Goal: Transaction & Acquisition: Purchase product/service

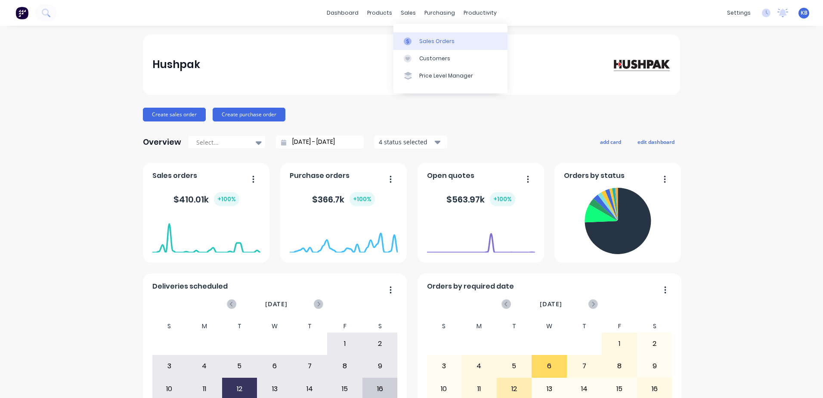
click at [418, 38] on link "Sales Orders" at bounding box center [450, 40] width 114 height 17
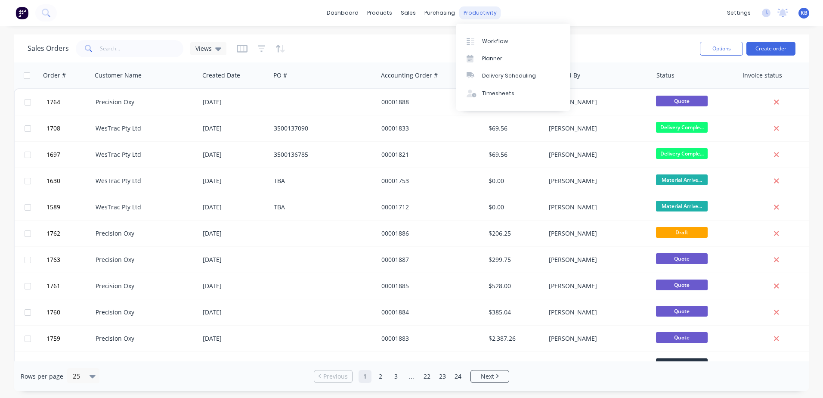
click at [465, 12] on div "productivity" at bounding box center [480, 12] width 42 height 13
click at [488, 47] on link "Workflow" at bounding box center [513, 40] width 114 height 17
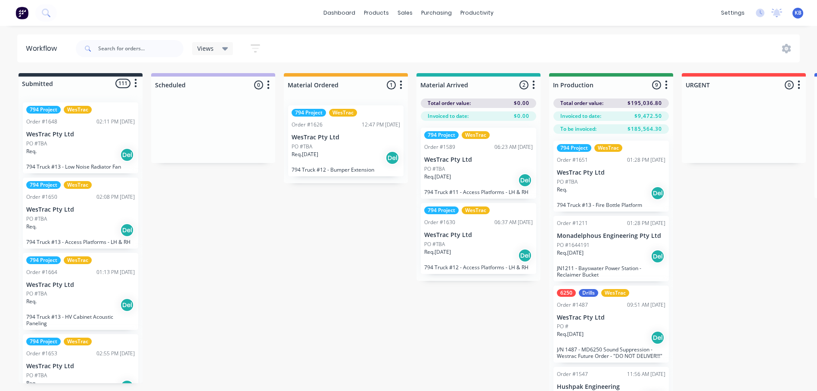
click at [228, 49] on div "Views" at bounding box center [212, 48] width 41 height 13
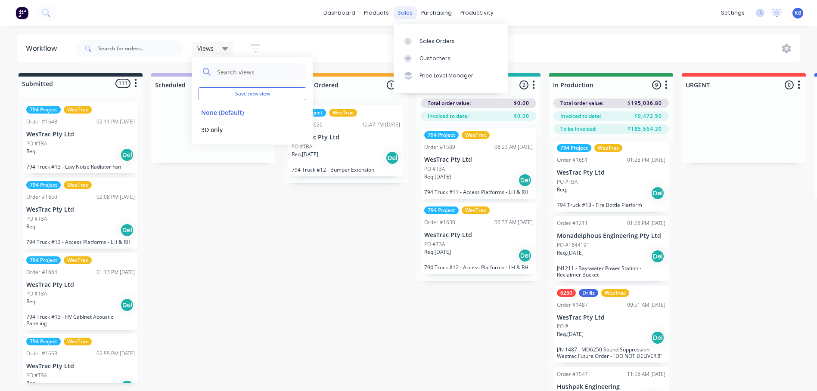
click at [408, 18] on div "sales" at bounding box center [405, 12] width 24 height 13
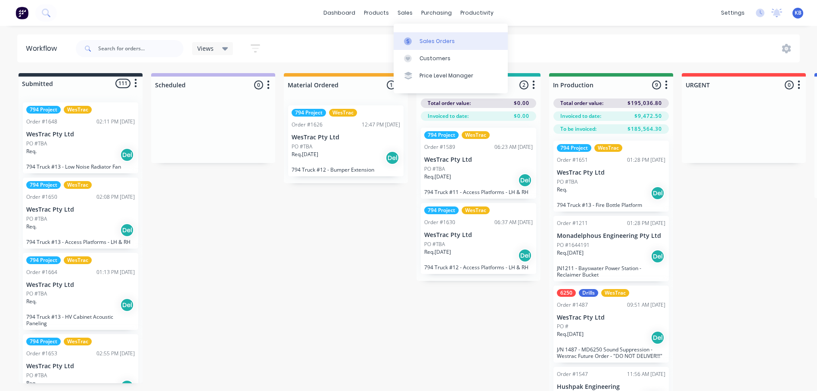
click at [418, 39] on link "Sales Orders" at bounding box center [450, 40] width 114 height 17
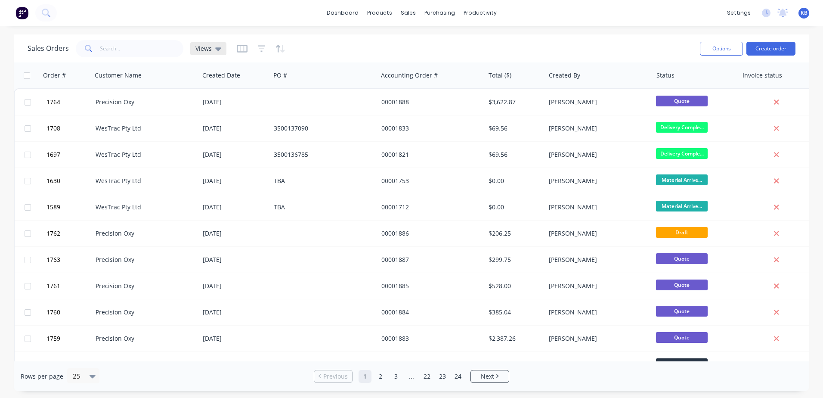
click at [224, 50] on div "Views" at bounding box center [208, 48] width 36 height 13
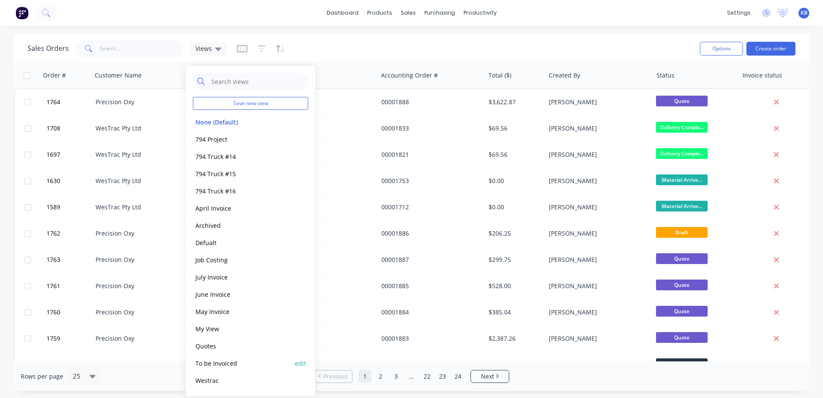
click at [221, 364] on button "To be Invoiced" at bounding box center [242, 363] width 98 height 10
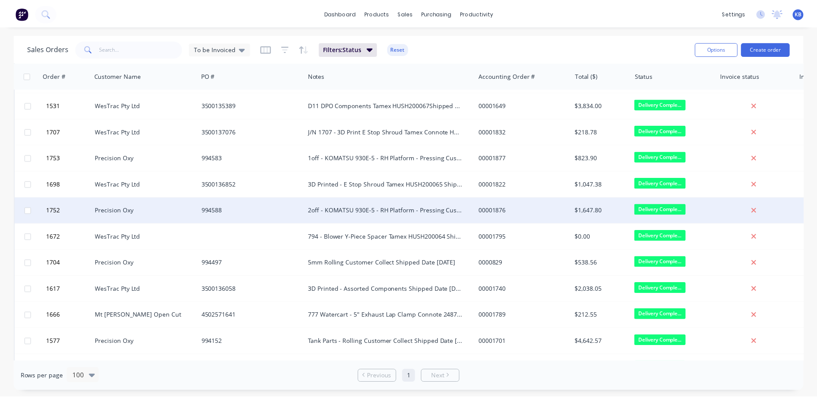
scroll to position [99, 0]
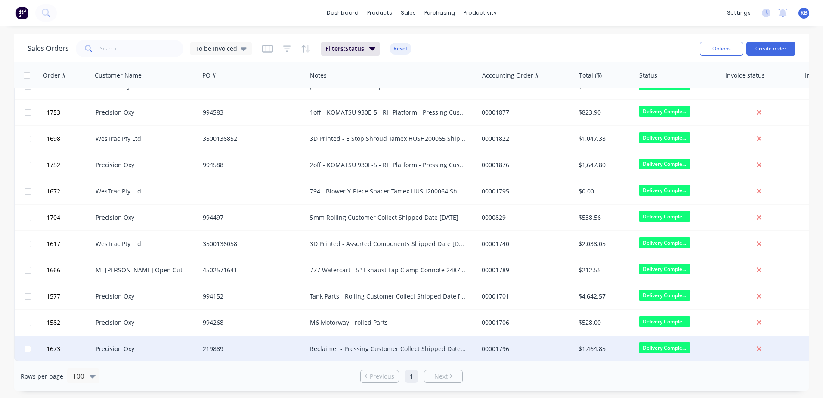
click at [394, 346] on div "Reclaimer - Pressing Customer Collect Shipped Date 04/08/2025" at bounding box center [388, 348] width 157 height 9
click at [185, 338] on div "Precision Oxy" at bounding box center [145, 349] width 107 height 26
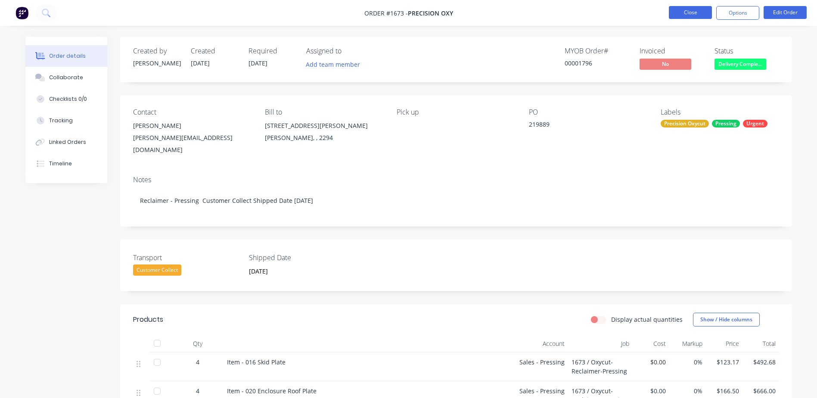
click at [694, 15] on button "Close" at bounding box center [690, 12] width 43 height 13
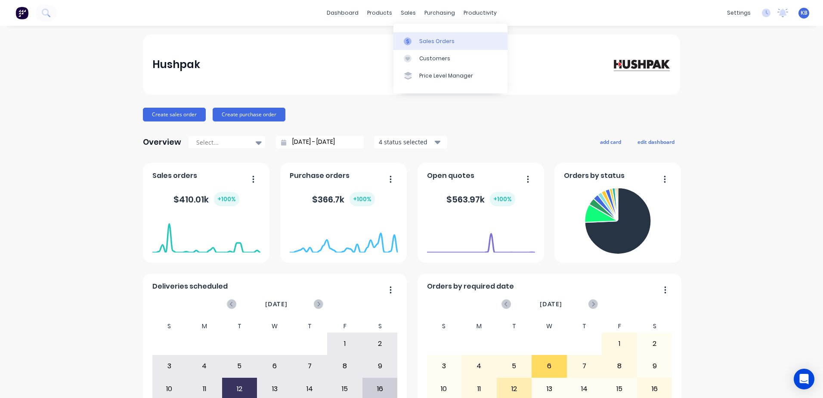
click at [418, 41] on link "Sales Orders" at bounding box center [450, 40] width 114 height 17
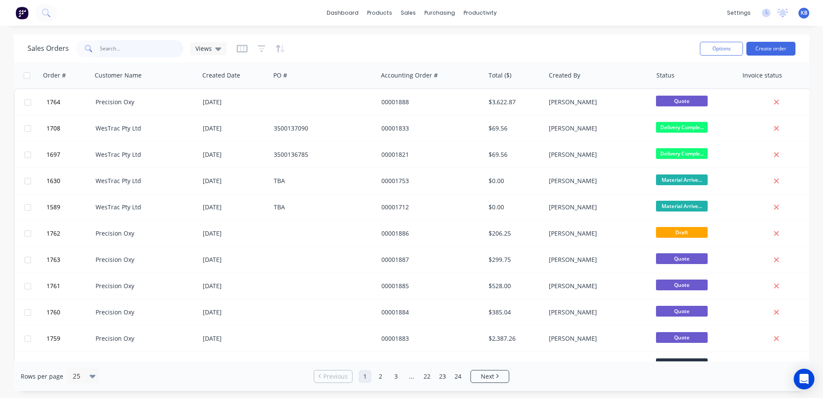
click at [144, 45] on input "text" at bounding box center [142, 48] width 84 height 17
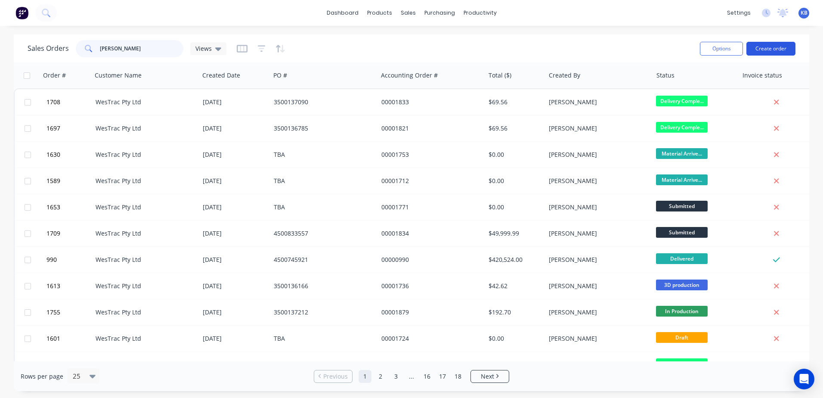
type input "[PERSON_NAME]"
click at [771, 51] on button "Create order" at bounding box center [771, 49] width 49 height 14
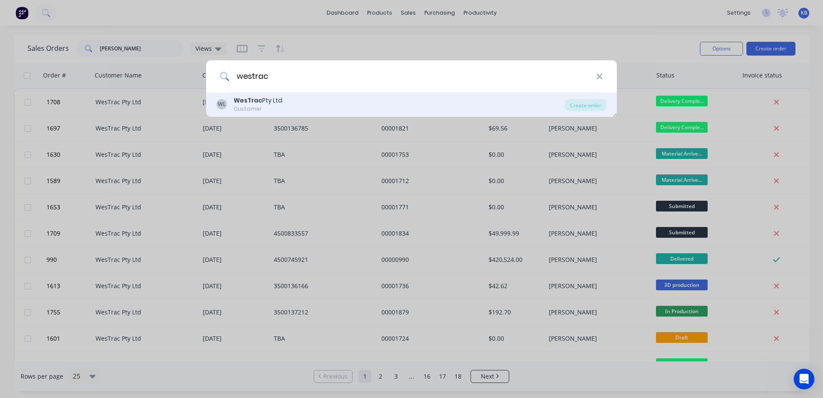
type input "westrac"
click at [242, 107] on div "Customer" at bounding box center [258, 109] width 49 height 8
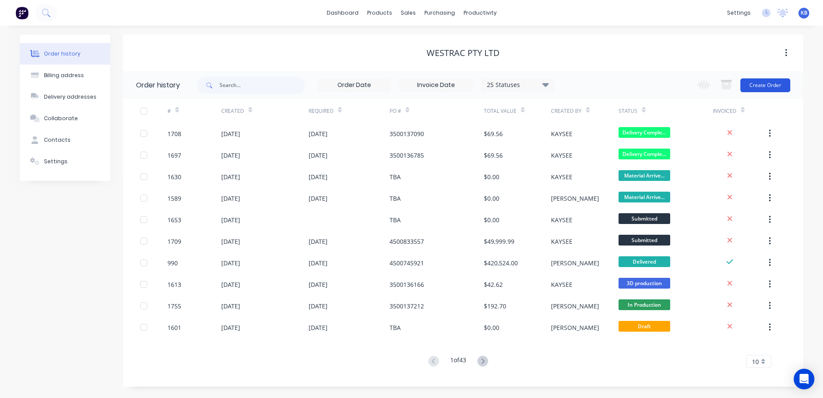
click at [775, 82] on button "Create Order" at bounding box center [765, 85] width 50 height 14
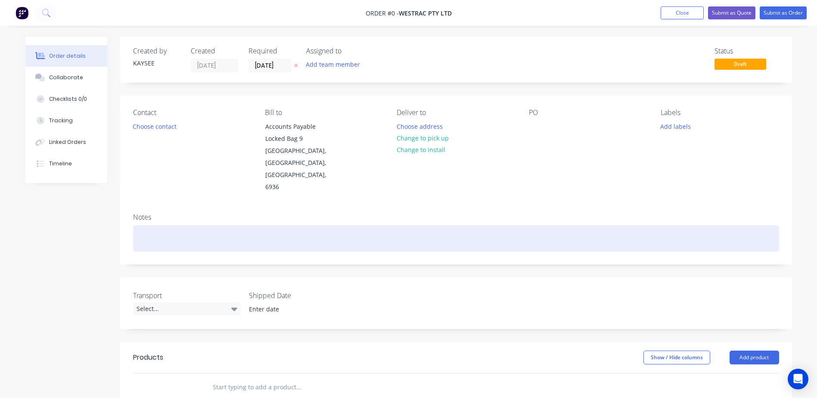
drag, startPoint x: 142, startPoint y: 225, endPoint x: 145, endPoint y: 218, distance: 7.5
click at [143, 225] on div at bounding box center [456, 238] width 646 height 26
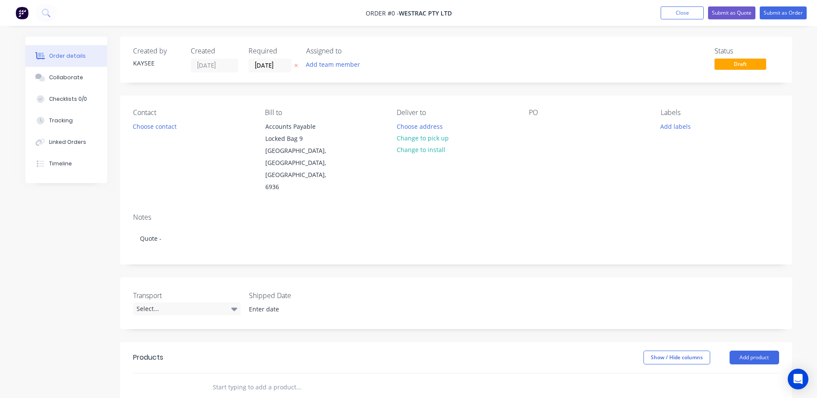
click at [224, 362] on div "Order details Collaborate Checklists 0/0 Tracking Linked Orders Timeline Order …" at bounding box center [409, 329] width 784 height 585
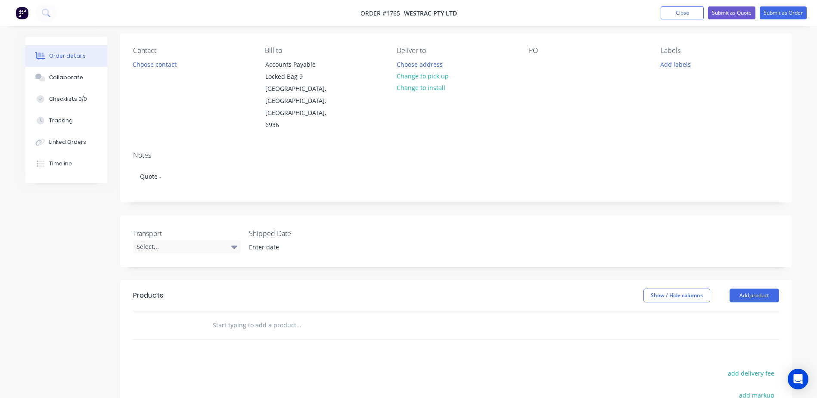
scroll to position [129, 0]
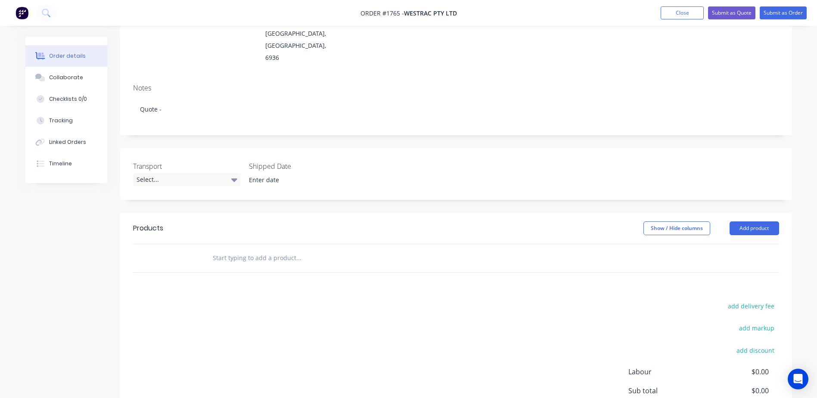
click at [261, 249] on input "text" at bounding box center [298, 257] width 172 height 17
paste input "Sound kits for 785D and 789D machines"
drag, startPoint x: 330, startPoint y: 235, endPoint x: 268, endPoint y: 233, distance: 62.0
click at [268, 249] on input "Sound kits for 785D and 789D machines" at bounding box center [298, 257] width 172 height 17
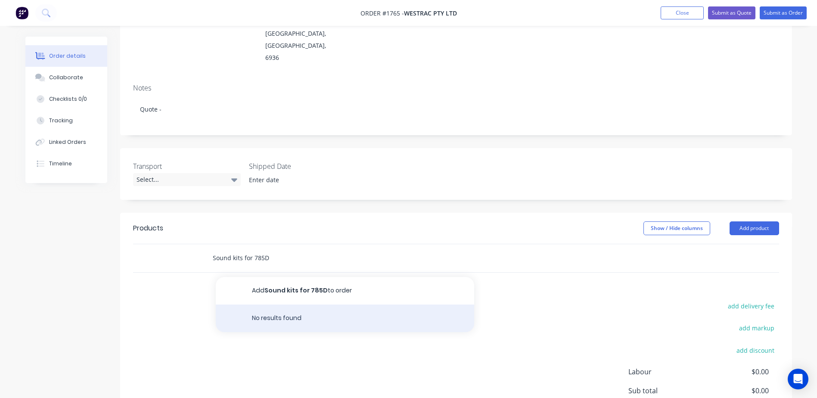
type input "Sound kits for 785D"
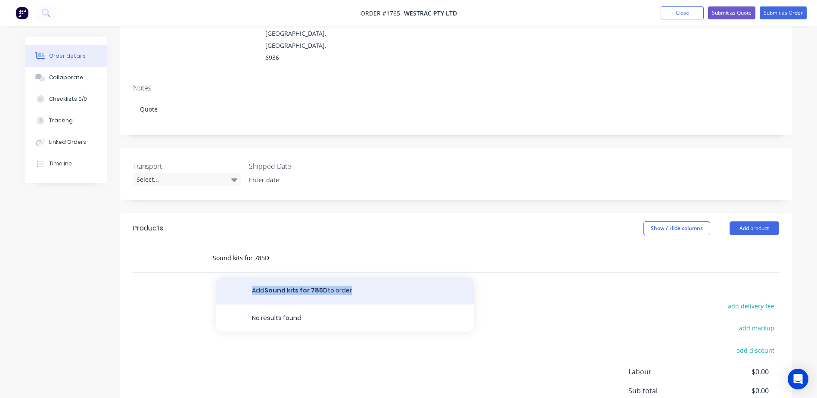
drag, startPoint x: 279, startPoint y: 291, endPoint x: 282, endPoint y: 268, distance: 22.5
click at [282, 277] on div "Add Sound kits for 785D to order No results found" at bounding box center [345, 304] width 258 height 55
click at [278, 277] on button "Add Sound kits for 785D to order" at bounding box center [345, 291] width 258 height 28
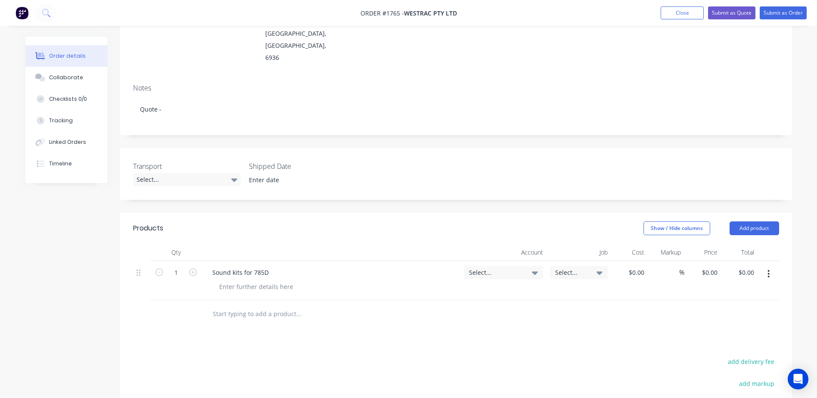
click at [236, 305] on input "text" at bounding box center [298, 313] width 172 height 17
paste input "Sound kits for 785D and 789D machines"
drag, startPoint x: 284, startPoint y: 289, endPoint x: 253, endPoint y: 290, distance: 31.0
click at [253, 305] on input "Sound kits for 785D and 789D machines" at bounding box center [298, 313] width 172 height 17
click at [247, 305] on input "Sound kits for 789D machines" at bounding box center [298, 313] width 172 height 17
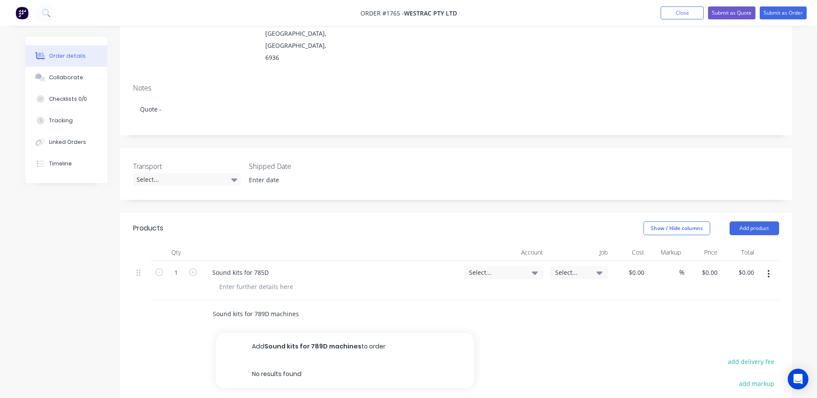
click at [243, 305] on input "Sound kits for 789D machines" at bounding box center [298, 313] width 172 height 17
click at [242, 305] on input "Sound kits for 789D machines" at bounding box center [298, 313] width 172 height 17
click at [301, 305] on input "Sound kit for 789D machines" at bounding box center [298, 313] width 172 height 17
type input "Sound kit for 789D"
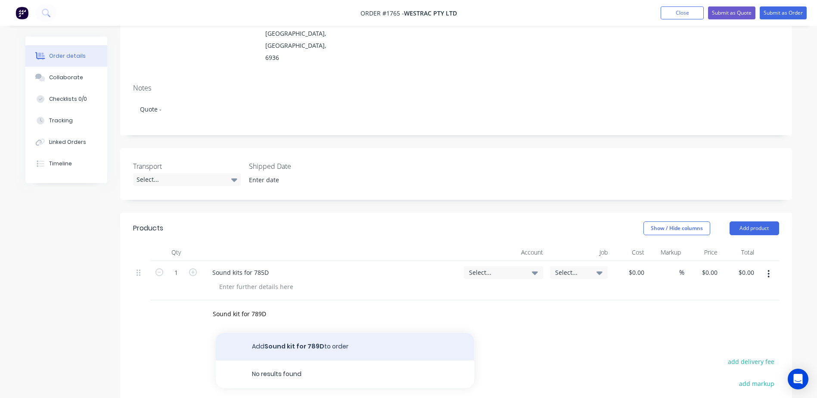
click at [295, 333] on button "Add Sound kit for 789D to order" at bounding box center [345, 347] width 258 height 28
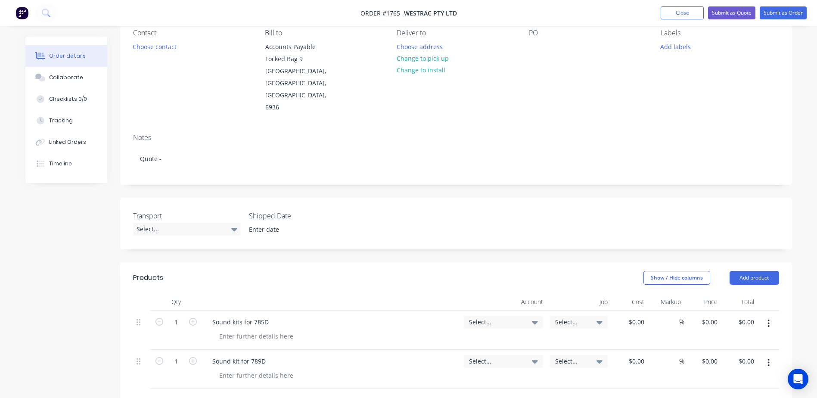
scroll to position [0, 0]
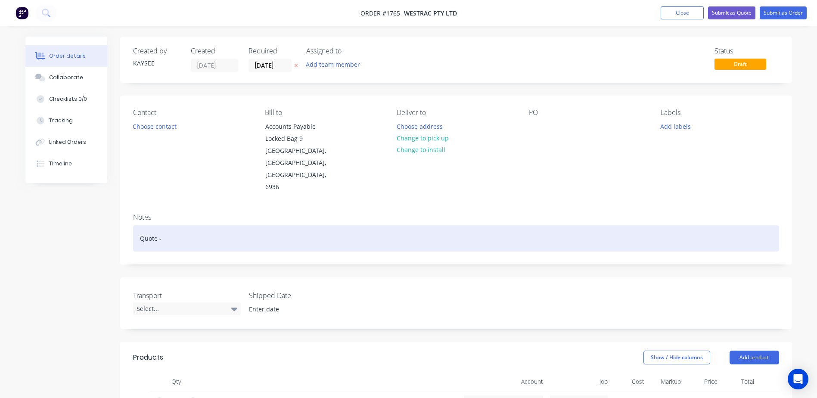
click at [176, 225] on div "Quote -" at bounding box center [456, 238] width 646 height 26
drag, startPoint x: 161, startPoint y: 215, endPoint x: 189, endPoint y: 217, distance: 28.1
click at [161, 225] on div "Quote - Project South 32" at bounding box center [456, 238] width 646 height 26
click at [156, 225] on div "Quote - Project South 32" at bounding box center [456, 238] width 646 height 26
click at [270, 225] on div "Quote 1765 - Project South 32" at bounding box center [456, 238] width 646 height 26
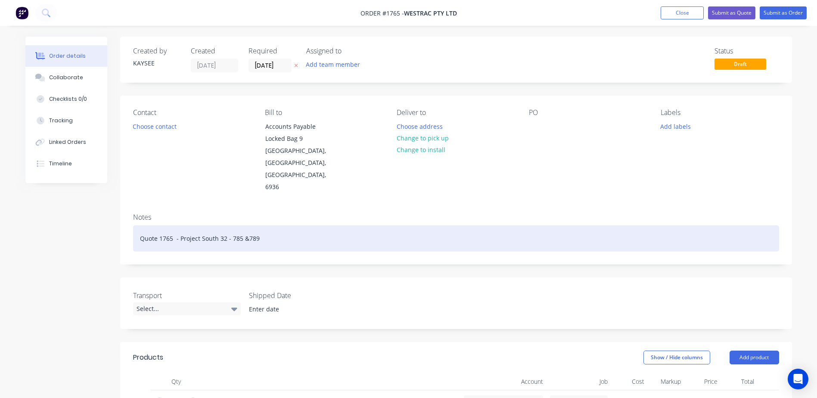
click at [239, 225] on div "Quote 1765 - Project South 32 - 785 &789" at bounding box center [456, 238] width 646 height 26
click at [263, 225] on div "Quote 1765 - Project South 32 - 785D &789" at bounding box center [456, 238] width 646 height 26
click at [290, 225] on div "Quote 1765 - Project South 32 - 785D &789D" at bounding box center [456, 238] width 646 height 26
click at [251, 225] on div "Quote 1765 - Project South 32 - 785D &789D" at bounding box center [456, 238] width 646 height 26
click at [227, 225] on div "Quote 1765 - Project South 32 - 785D & 789D" at bounding box center [456, 238] width 646 height 26
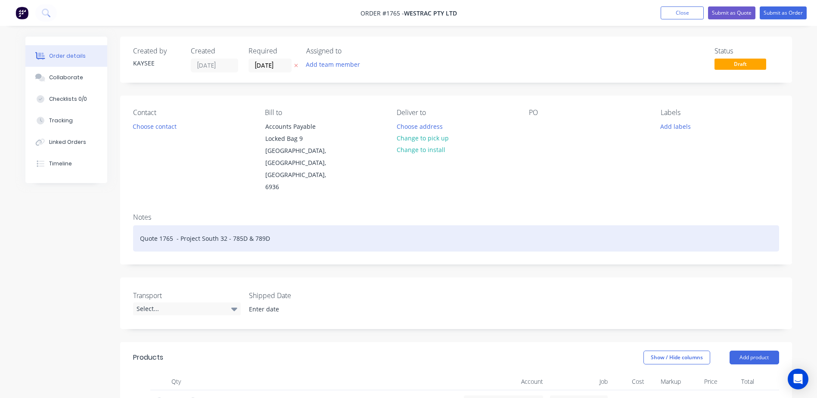
drag, startPoint x: 233, startPoint y: 214, endPoint x: 285, endPoint y: 225, distance: 52.4
click at [235, 225] on div "Quote 1765 - Project South 32 - 785D & 789D" at bounding box center [456, 238] width 646 height 26
click at [355, 225] on div "Quote 1765 - Project South 32 - 785D & 789D" at bounding box center [456, 238] width 646 height 26
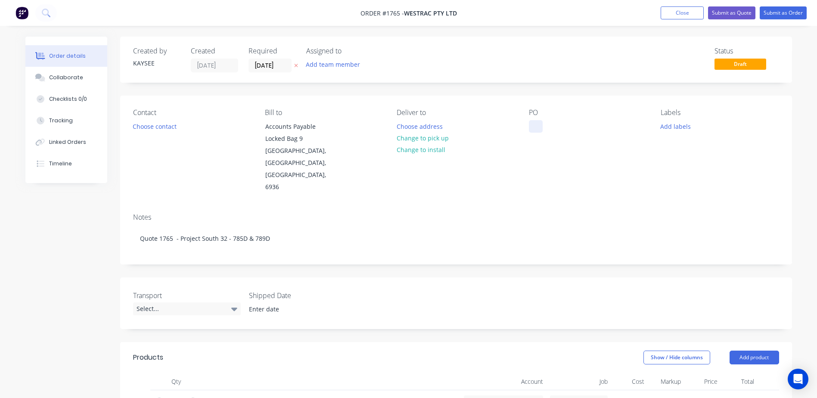
click at [542, 123] on div at bounding box center [536, 126] width 14 height 12
click at [159, 121] on button "Choose contact" at bounding box center [154, 126] width 53 height 12
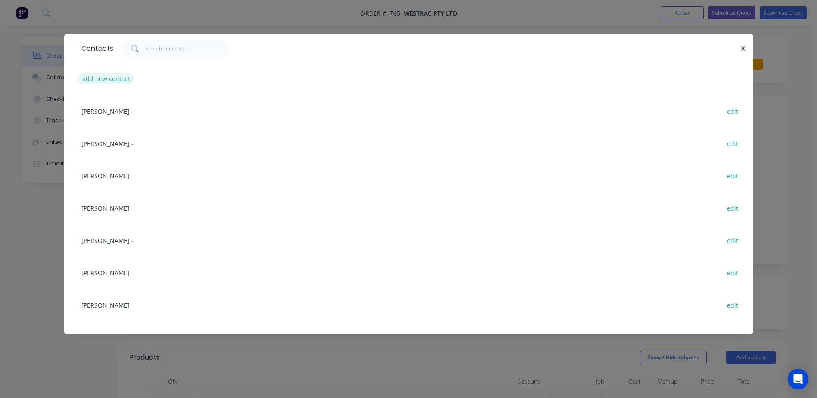
click at [118, 78] on button "add new contact" at bounding box center [106, 79] width 57 height 12
select select "AU"
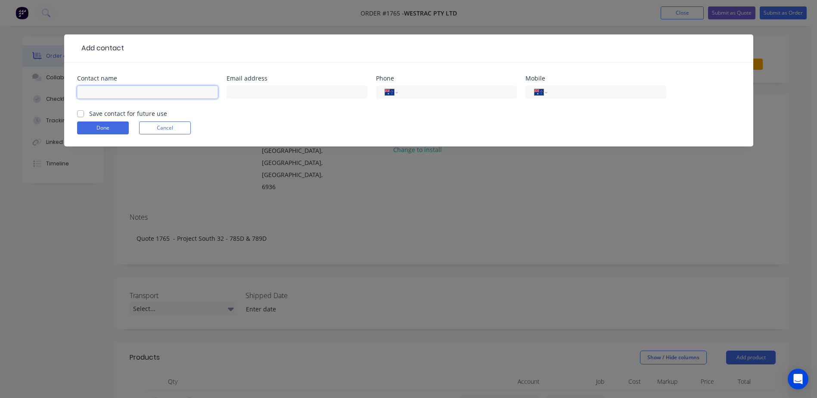
click at [100, 90] on input "text" at bounding box center [147, 92] width 141 height 13
type input "Steven Finnigan"
click at [268, 94] on input "text" at bounding box center [296, 92] width 141 height 13
click at [252, 96] on input "text" at bounding box center [296, 92] width 141 height 13
paste input "Steven.Finnigan@westrac.com.au"
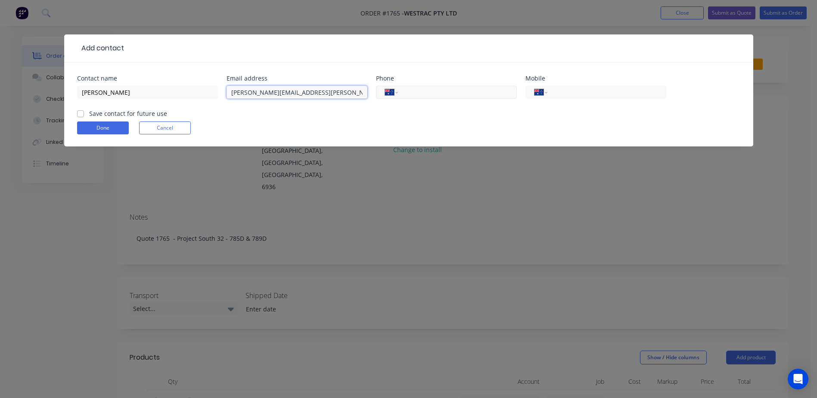
type input "Steven.Finnigan@westrac.com.au"
click at [458, 90] on input "tel" at bounding box center [455, 92] width 103 height 10
click at [649, 90] on input "tel" at bounding box center [604, 92] width 103 height 10
type input "0428 322 466"
click at [89, 112] on label "Save contact for future use" at bounding box center [128, 113] width 78 height 9
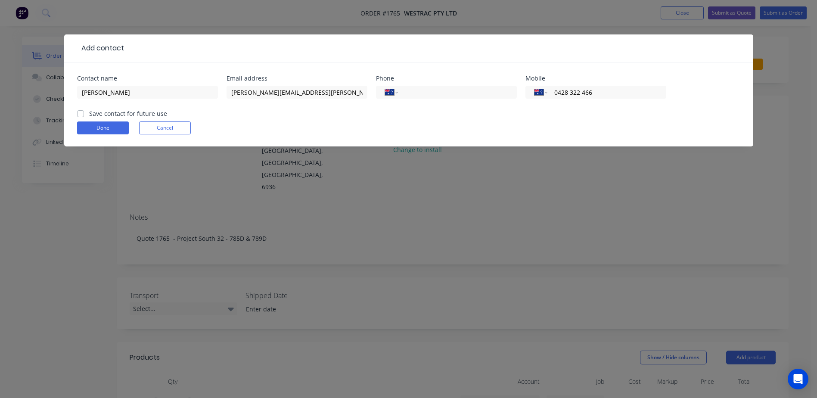
click at [84, 112] on input "Save contact for future use" at bounding box center [80, 113] width 7 height 8
checkbox input "true"
click at [90, 125] on button "Done" at bounding box center [103, 127] width 52 height 13
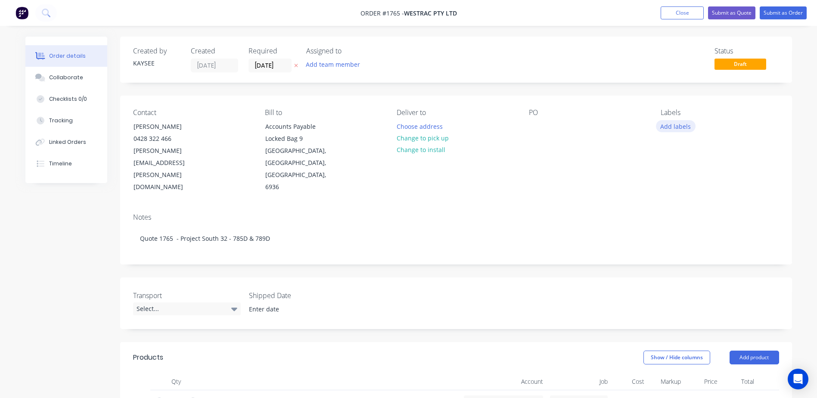
click at [664, 129] on button "Add labels" at bounding box center [676, 126] width 40 height 12
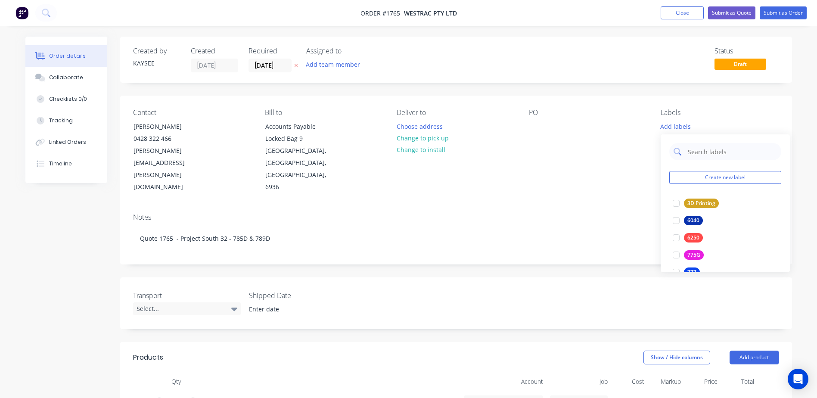
click at [682, 152] on div at bounding box center [725, 151] width 112 height 17
click at [686, 151] on div at bounding box center [725, 151] width 112 height 17
click at [693, 149] on input "text" at bounding box center [732, 151] width 90 height 17
drag, startPoint x: 669, startPoint y: 201, endPoint x: 675, endPoint y: 201, distance: 5.7
click at [670, 201] on div at bounding box center [675, 203] width 17 height 17
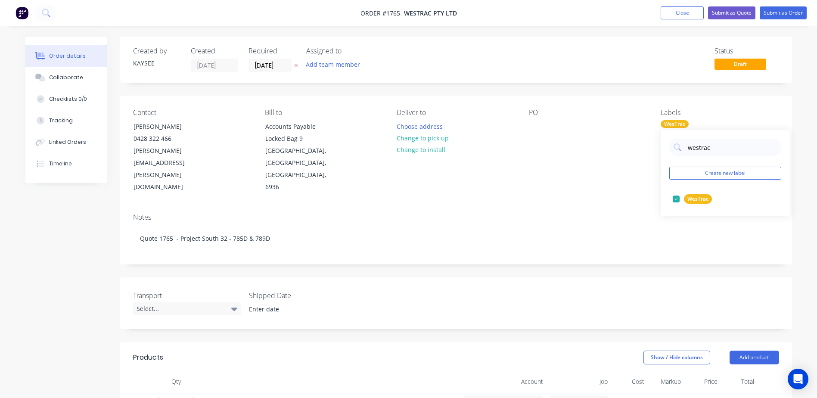
drag, startPoint x: 712, startPoint y: 149, endPoint x: 661, endPoint y: 146, distance: 50.9
click at [658, 146] on body "Order #1765 - WesTrac Pty Ltd Add product Close Submit as Quote Submit as Order…" at bounding box center [408, 358] width 817 height 716
type input "w"
type input "7"
click at [675, 197] on div at bounding box center [675, 198] width 17 height 17
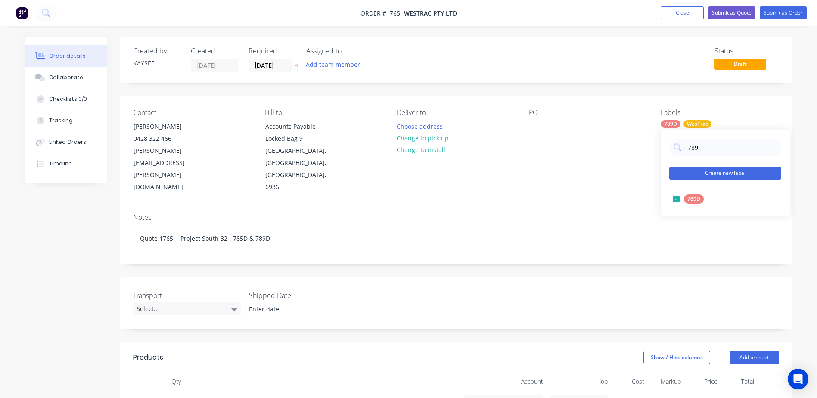
type input "789"
click at [694, 168] on button "Create new label" at bounding box center [725, 173] width 112 height 13
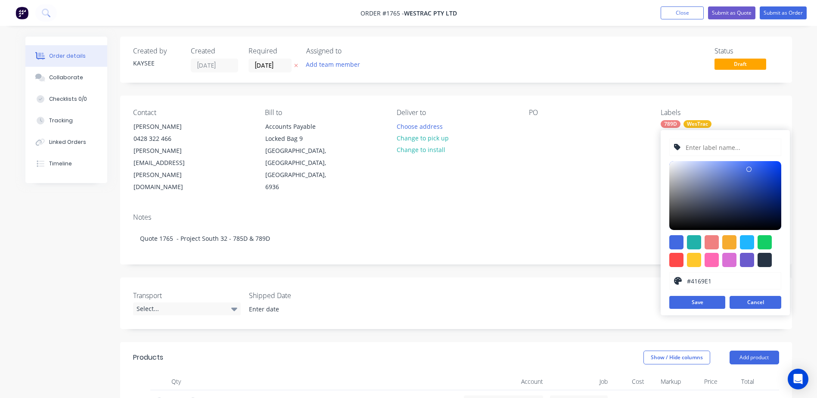
click at [754, 300] on button "Cancel" at bounding box center [755, 302] width 52 height 13
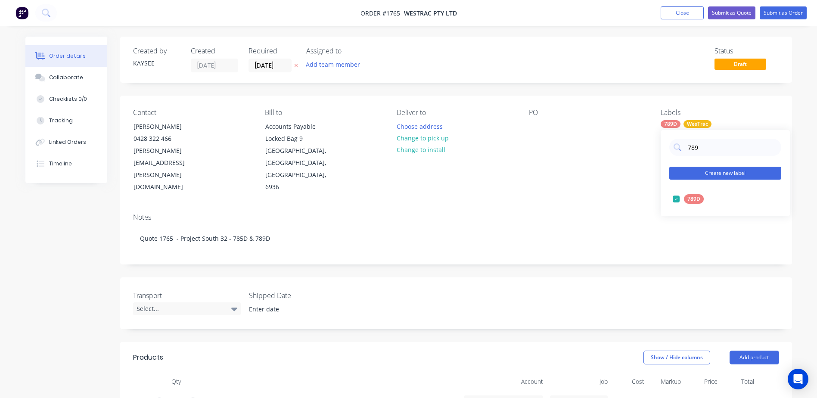
click at [706, 175] on button "Create new label" at bounding box center [725, 173] width 112 height 13
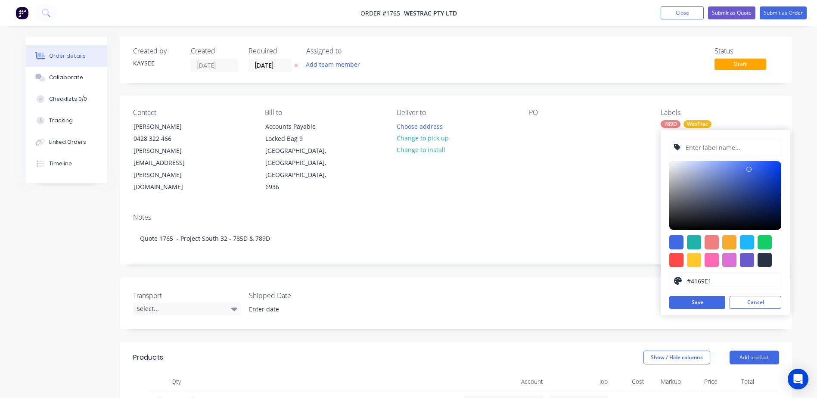
click at [696, 149] on input "text" at bounding box center [731, 147] width 92 height 16
type input "785D"
click at [747, 241] on div at bounding box center [747, 242] width 14 height 14
type input "#1FB6FF"
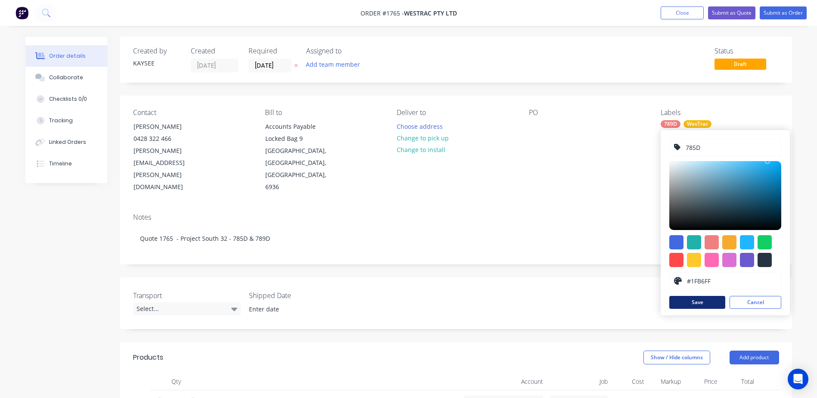
click at [700, 308] on button "Save" at bounding box center [697, 302] width 56 height 13
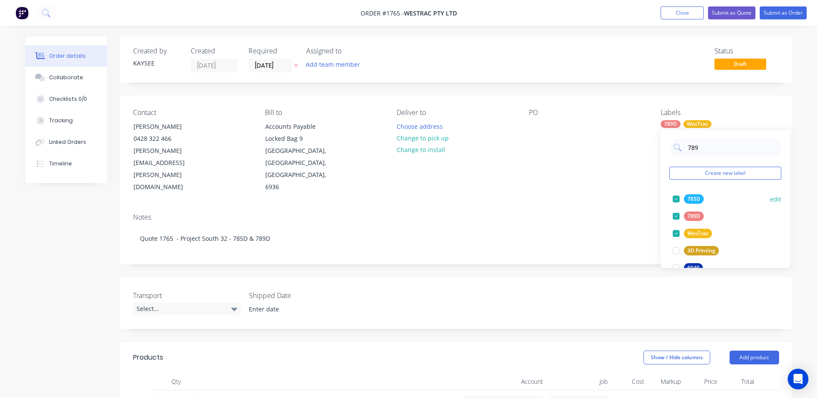
click at [682, 195] on div at bounding box center [675, 198] width 17 height 17
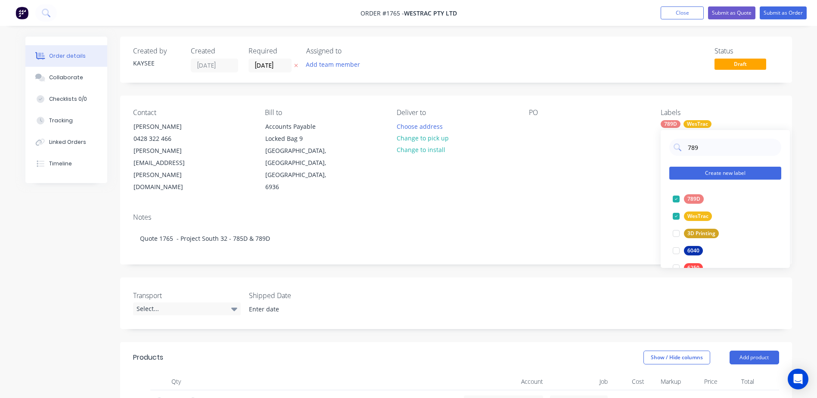
click at [687, 177] on button "Create new label" at bounding box center [725, 173] width 112 height 13
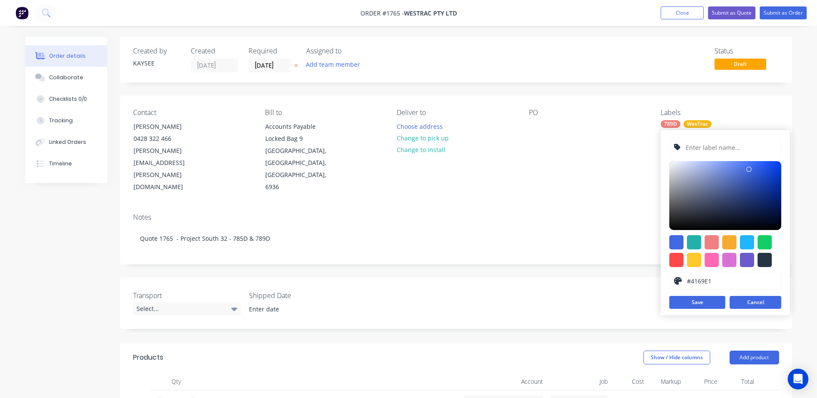
click at [763, 302] on button "Cancel" at bounding box center [755, 302] width 52 height 13
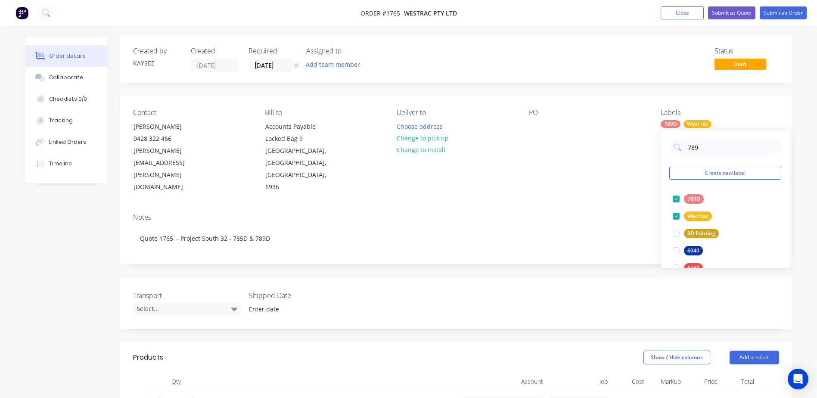
drag, startPoint x: 715, startPoint y: 146, endPoint x: 591, endPoint y: 133, distance: 124.7
click at [591, 133] on body "Order #1765 - WesTrac Pty Ltd Add product Close Submit as Quote Submit as Order…" at bounding box center [408, 358] width 817 height 716
type input "785"
click at [674, 196] on div at bounding box center [675, 198] width 17 height 17
click at [567, 206] on div "Notes Quote 1765 - Project South 32 - 785D & 789D" at bounding box center [456, 235] width 672 height 58
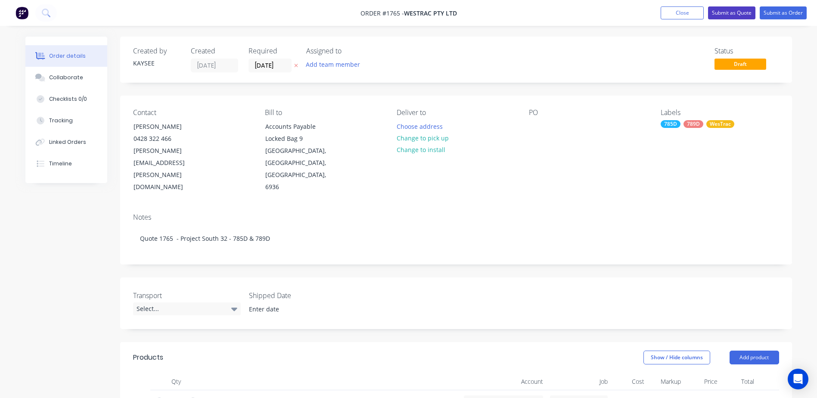
click at [734, 10] on button "Submit as Quote" at bounding box center [731, 12] width 47 height 13
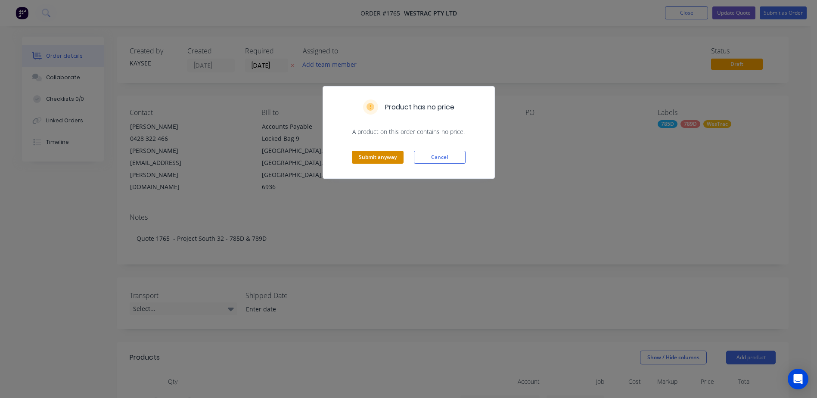
click at [381, 161] on button "Submit anyway" at bounding box center [378, 157] width 52 height 13
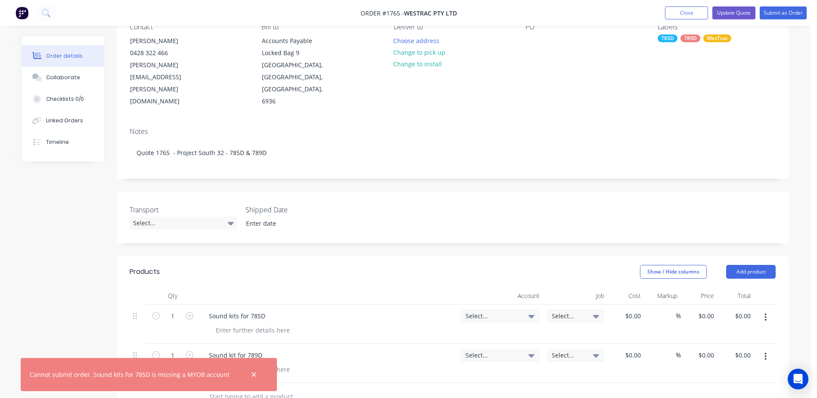
scroll to position [86, 0]
click at [527, 312] on div "Select..." at bounding box center [499, 316] width 69 height 8
click at [461, 333] on input at bounding box center [486, 341] width 88 height 17
type input "4-5300"
drag, startPoint x: 431, startPoint y: 357, endPoint x: 433, endPoint y: 374, distance: 16.9
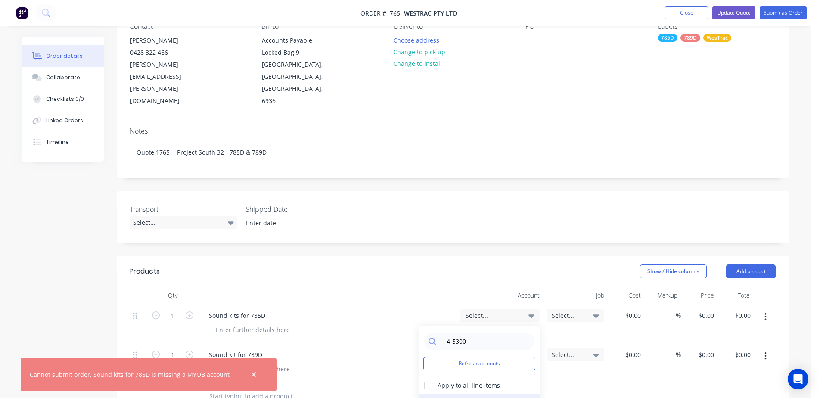
click at [431, 377] on div at bounding box center [427, 385] width 17 height 17
click at [432, 394] on div "4-5300 / Sales - Mobile Machines Sound - Interco" at bounding box center [479, 402] width 121 height 17
click at [594, 314] on icon at bounding box center [596, 315] width 6 height 3
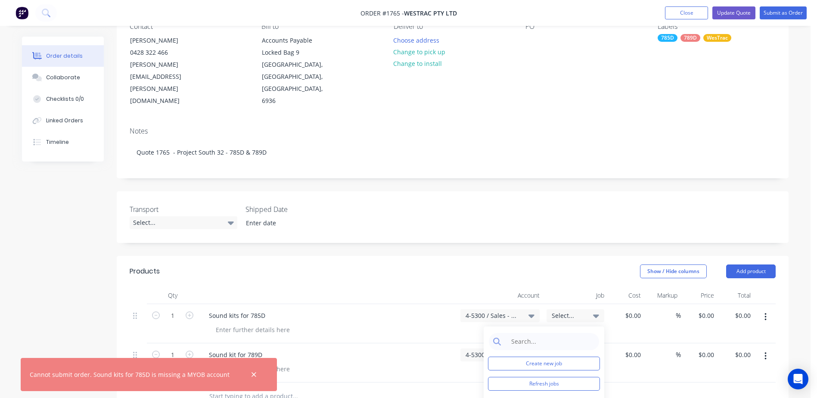
click at [653, 382] on div at bounding box center [453, 396] width 646 height 28
drag, startPoint x: 779, startPoint y: 17, endPoint x: 685, endPoint y: 3, distance: 94.9
click at [510, 88] on div "Order #1765 - WesTrac Pty Ltd Add product Close Update Quote Submit as Order Or…" at bounding box center [405, 272] width 810 height 716
click at [731, 14] on button "Update Quote" at bounding box center [733, 12] width 43 height 13
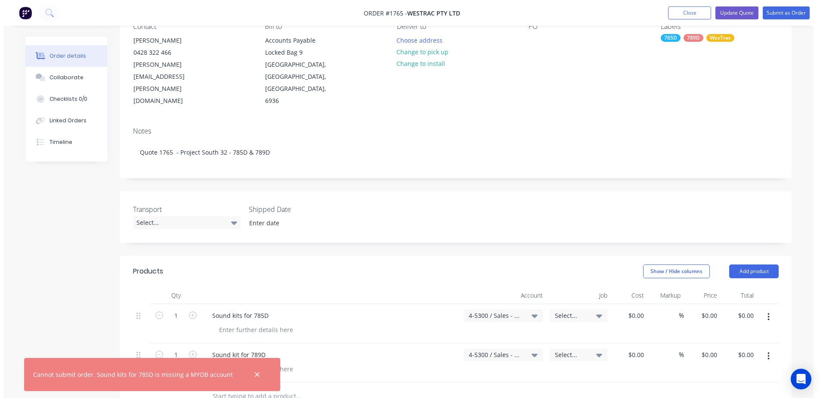
scroll to position [0, 0]
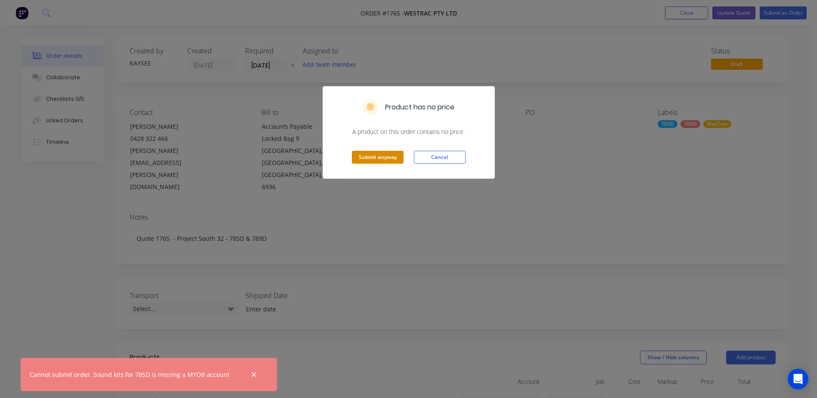
click at [373, 159] on button "Submit anyway" at bounding box center [378, 157] width 52 height 13
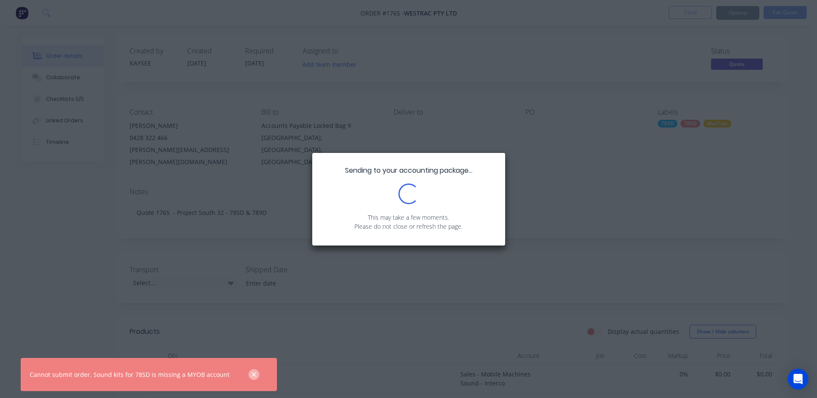
click at [251, 375] on icon "button" at bounding box center [254, 375] width 6 height 8
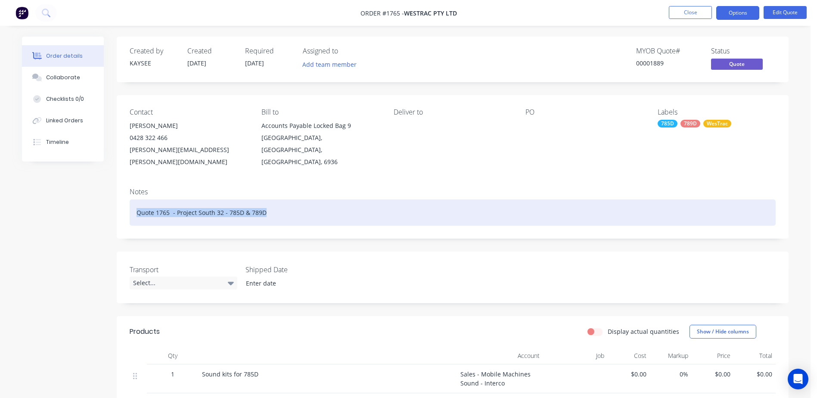
drag, startPoint x: 267, startPoint y: 202, endPoint x: 111, endPoint y: 195, distance: 156.4
click at [111, 195] on div "Created by KAYSEE Created 12/08/25 Required 12/08/25 Assigned to Add team membe…" at bounding box center [405, 306] width 766 height 539
copy div "Quote 1765 - Project South 32 - 785D & 789D"
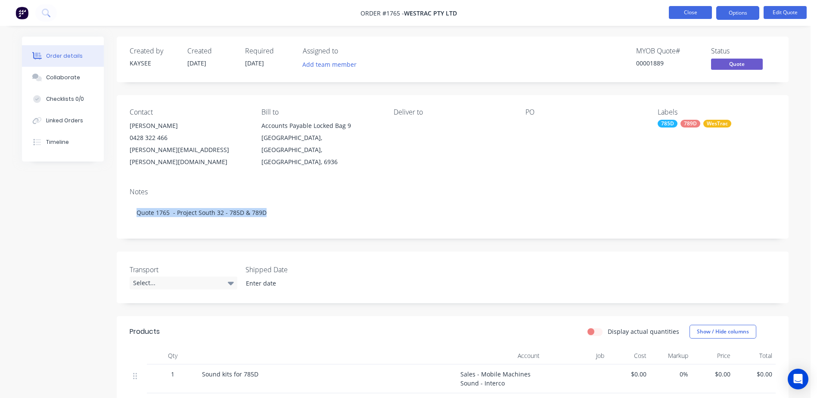
click at [677, 9] on button "Close" at bounding box center [690, 12] width 43 height 13
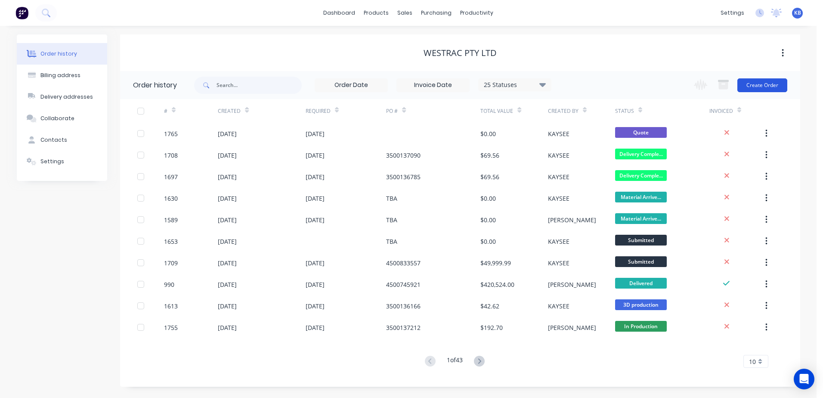
click at [748, 86] on button "Create Order" at bounding box center [762, 85] width 50 height 14
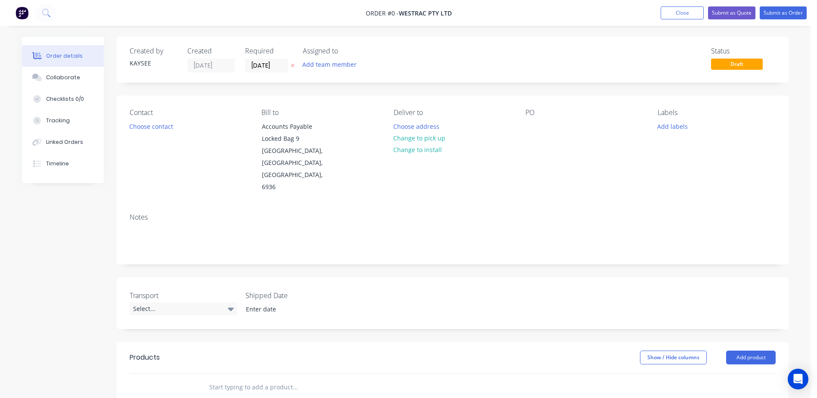
drag, startPoint x: 204, startPoint y: 358, endPoint x: 208, endPoint y: 354, distance: 6.1
click at [204, 378] on div at bounding box center [331, 386] width 258 height 17
click at [220, 378] on input "text" at bounding box center [295, 386] width 172 height 17
click at [229, 378] on input "text" at bounding box center [295, 386] width 172 height 17
click at [168, 213] on div "Notes" at bounding box center [453, 217] width 646 height 8
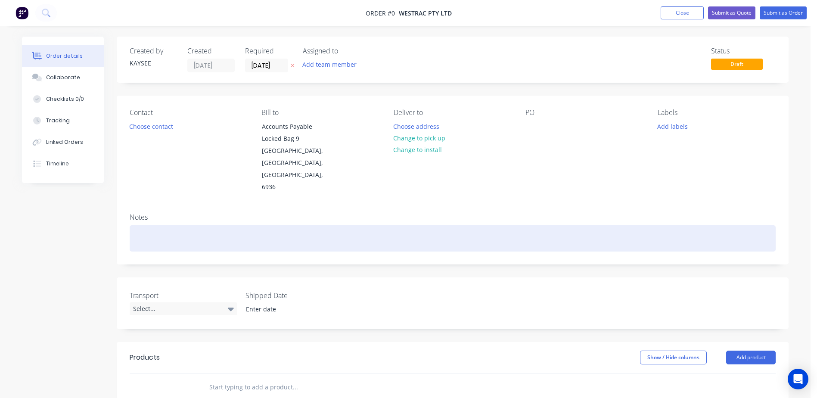
click at [162, 225] on div at bounding box center [453, 238] width 646 height 26
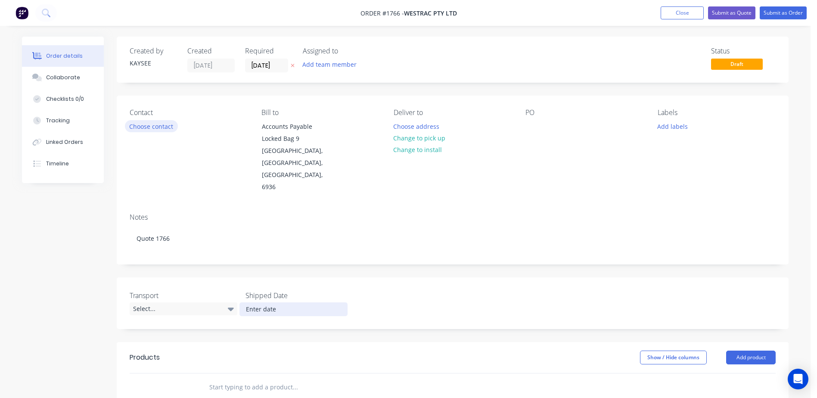
click at [170, 127] on button "Choose contact" at bounding box center [151, 126] width 53 height 12
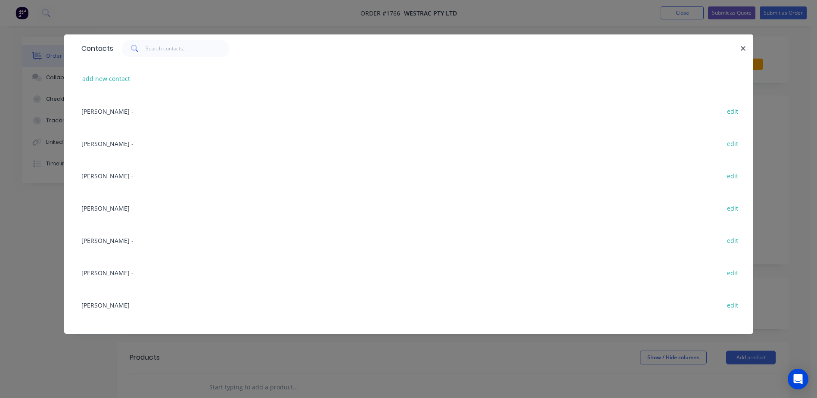
drag, startPoint x: 564, startPoint y: 46, endPoint x: 511, endPoint y: 67, distance: 57.0
click at [512, 69] on div "Contacts add new contact Beau Hopkins - edit Doug Baker - edit Sophie Taylor - …" at bounding box center [408, 183] width 689 height 299
click at [741, 50] on icon "button" at bounding box center [743, 49] width 6 height 8
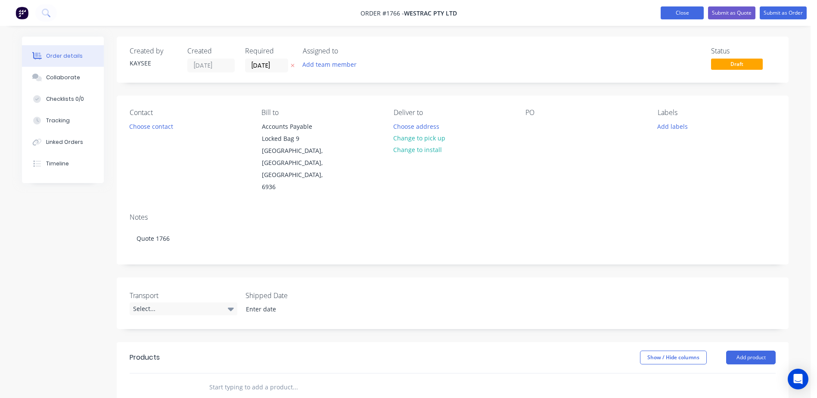
click at [685, 15] on button "Close" at bounding box center [681, 12] width 43 height 13
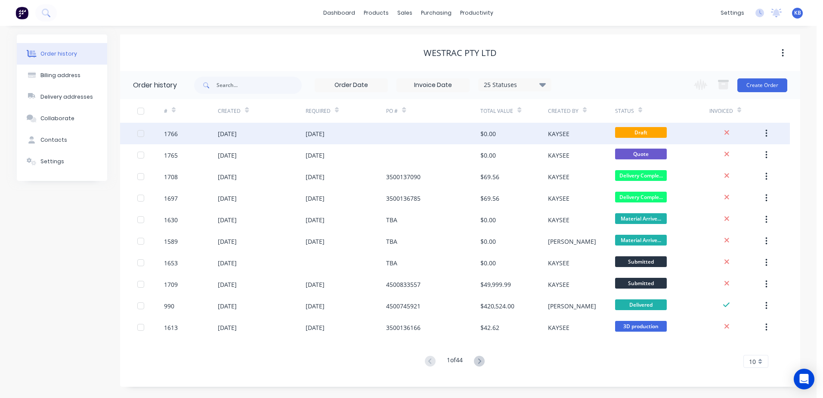
click at [767, 137] on icon "button" at bounding box center [766, 133] width 2 height 9
click at [736, 160] on div "Archive" at bounding box center [736, 156] width 66 height 12
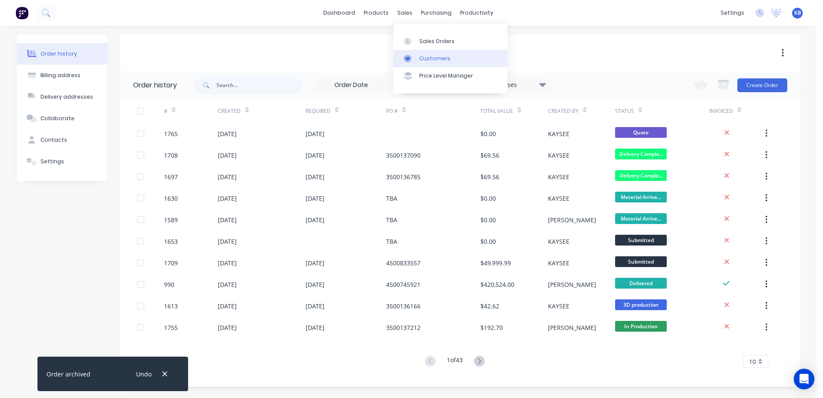
click at [418, 61] on link "Customers" at bounding box center [450, 58] width 114 height 17
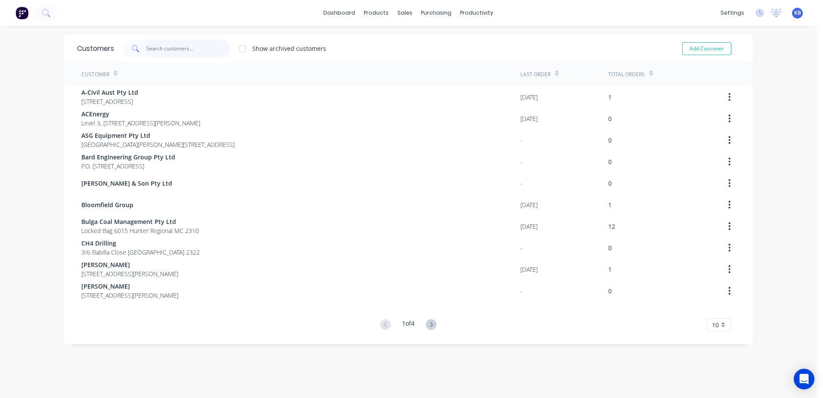
click at [183, 53] on input "text" at bounding box center [188, 48] width 84 height 17
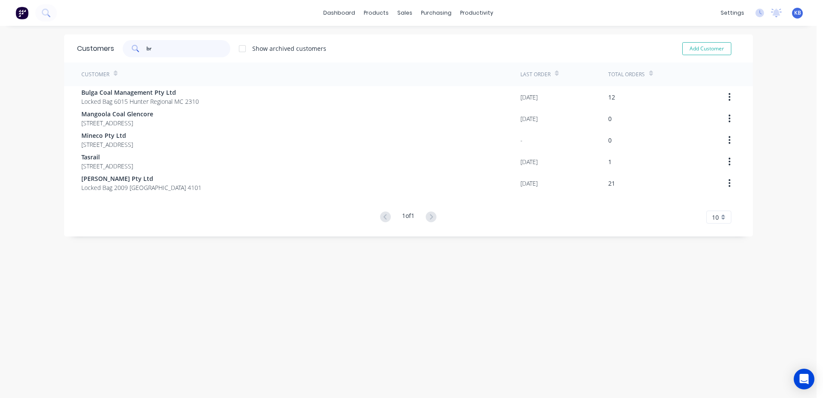
type input "b"
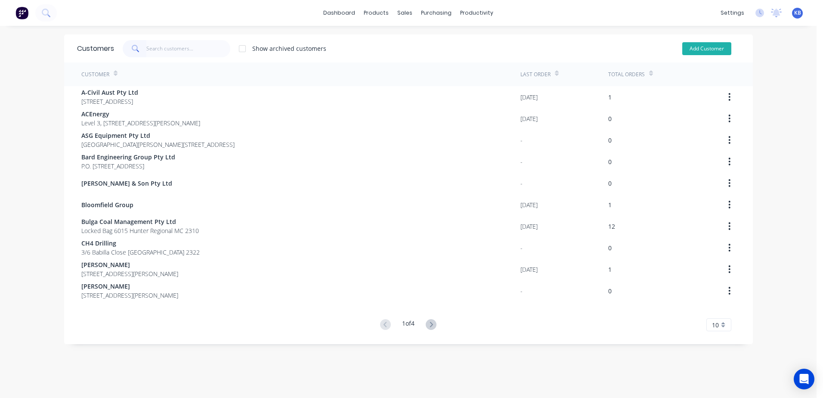
click at [697, 44] on button "Add Customer" at bounding box center [706, 48] width 49 height 13
select select "AU"
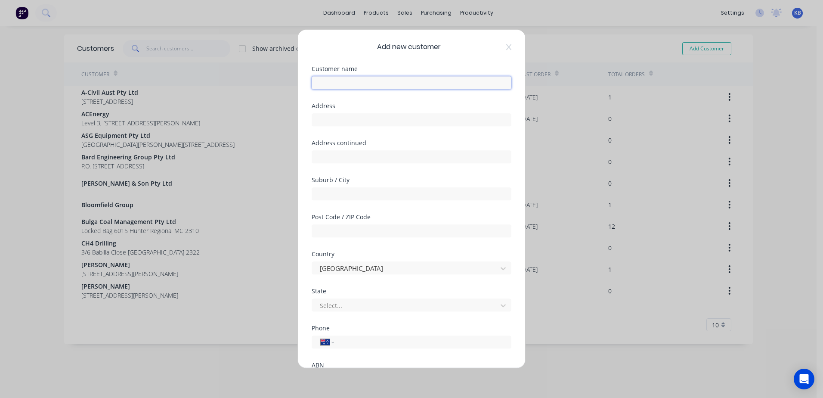
click at [376, 77] on input "text" at bounding box center [412, 82] width 200 height 13
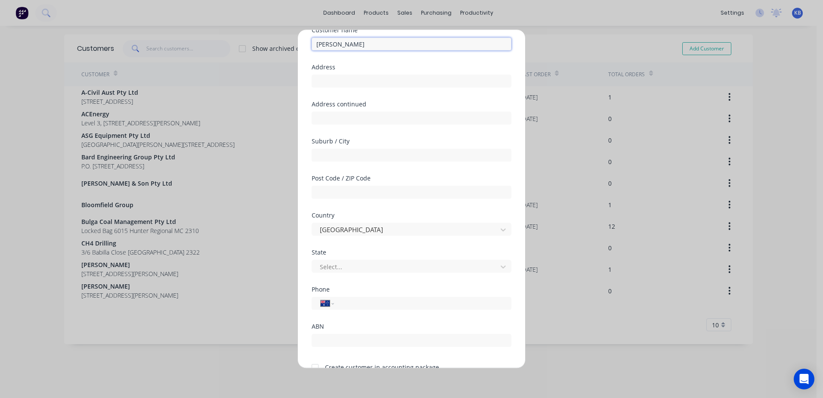
scroll to position [82, 0]
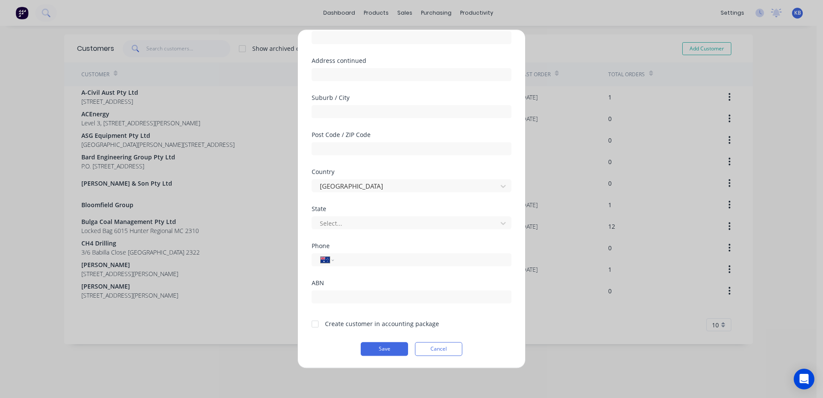
type input "Brent Davenport"
click at [314, 325] on div at bounding box center [315, 323] width 17 height 17
drag, startPoint x: 379, startPoint y: 356, endPoint x: 305, endPoint y: 346, distance: 74.3
click at [305, 347] on div "Add new customer Customer name Brent Davenport Address Address continued Suburb…" at bounding box center [411, 199] width 227 height 338
click at [397, 345] on button "Save" at bounding box center [384, 349] width 47 height 14
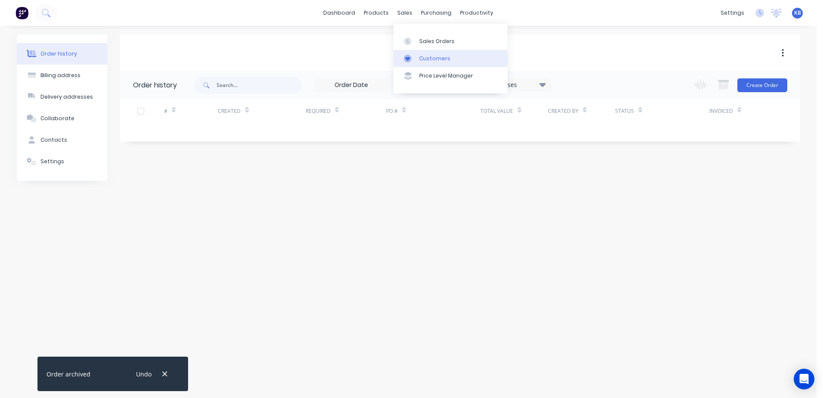
click at [424, 57] on div "Customers" at bounding box center [434, 59] width 31 height 8
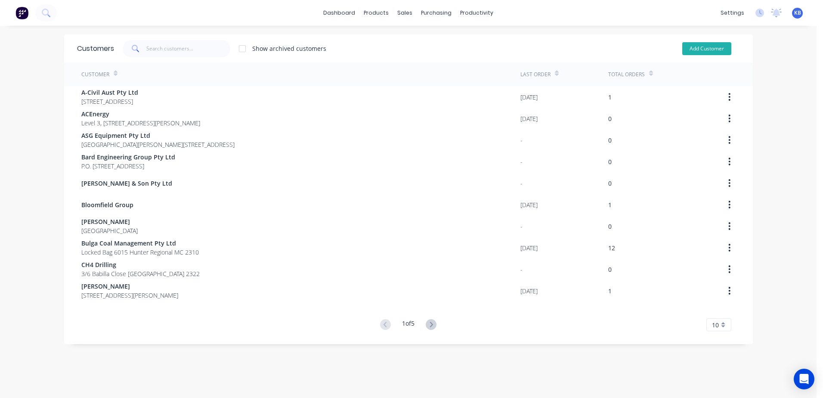
click at [709, 53] on button "Add Customer" at bounding box center [706, 48] width 49 height 13
select select "AU"
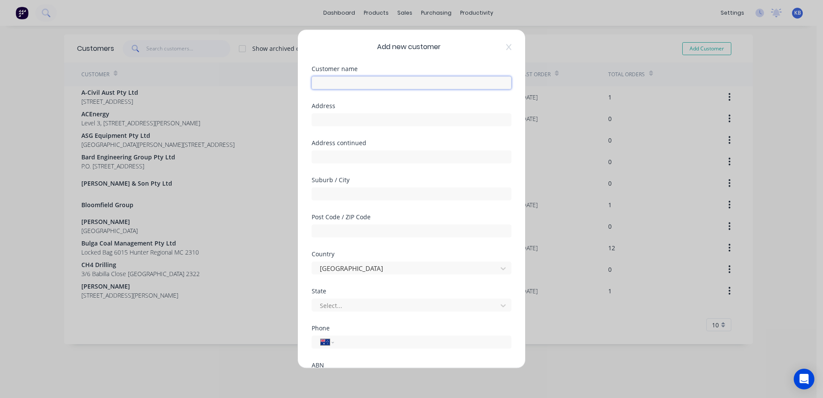
click at [353, 80] on input "text" at bounding box center [412, 82] width 200 height 13
type input "Yellow Iron Fleet"
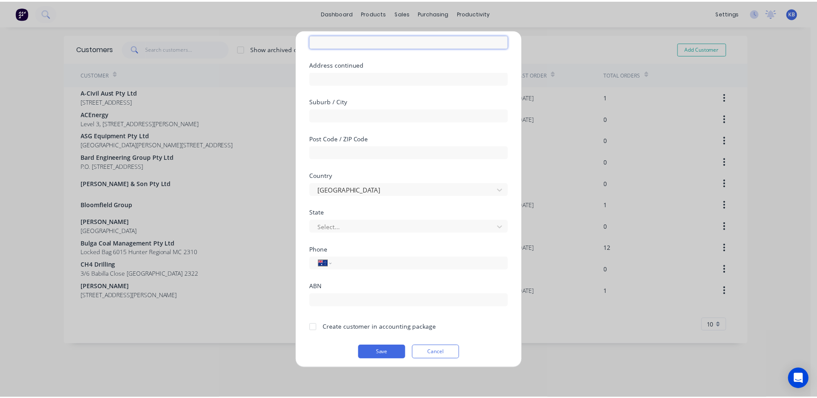
scroll to position [82, 0]
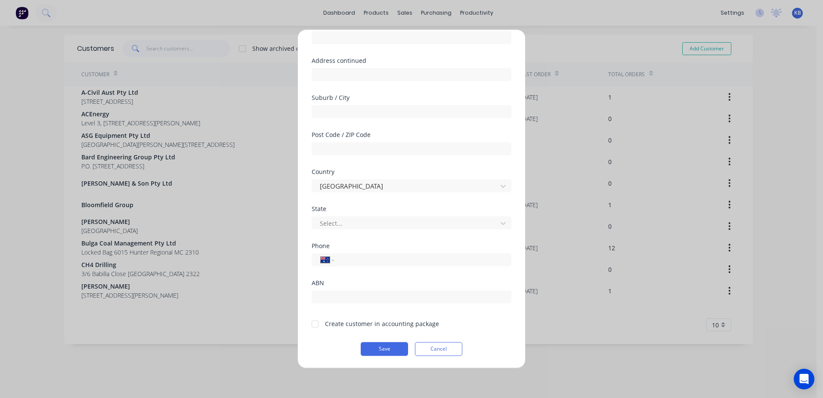
click at [316, 325] on div at bounding box center [315, 323] width 17 height 17
click at [391, 350] on button "Save" at bounding box center [384, 349] width 47 height 14
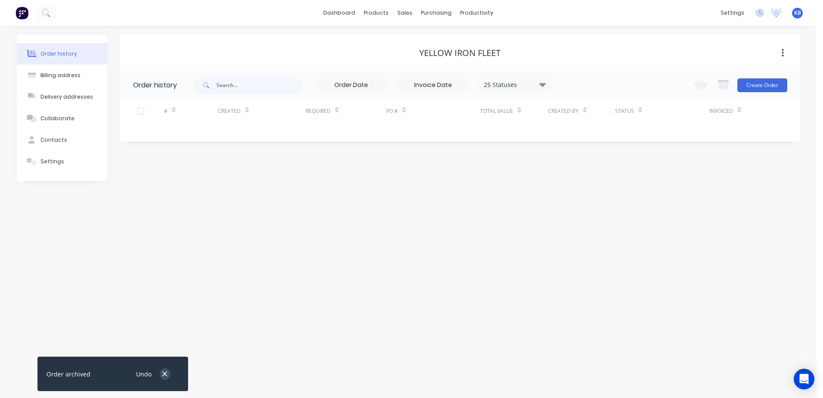
click at [163, 375] on icon "button" at bounding box center [165, 374] width 6 height 8
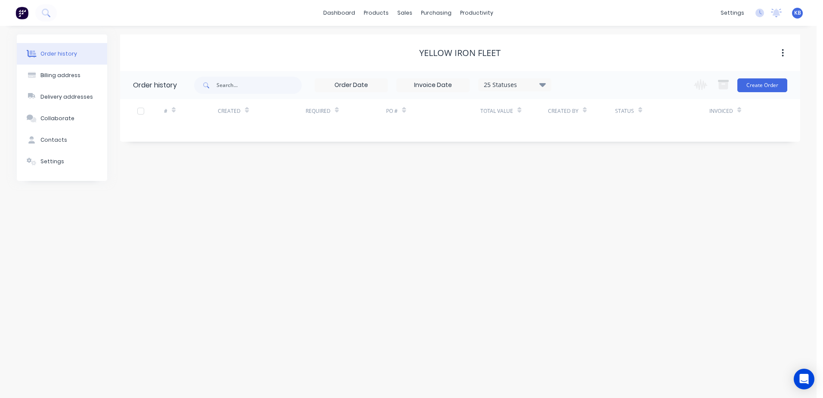
click at [341, 299] on div "Order history Billing address Delivery addresses Collaborate Contacts Settings …" at bounding box center [408, 212] width 817 height 372
click at [433, 340] on div "Order history Billing address Delivery addresses Collaborate Contacts Settings …" at bounding box center [408, 212] width 817 height 372
click at [757, 75] on div "Change order status Submitted Scheduled Material Ordered Material Arrived In Pr…" at bounding box center [738, 85] width 98 height 28
click at [757, 82] on button "Create Order" at bounding box center [762, 85] width 50 height 14
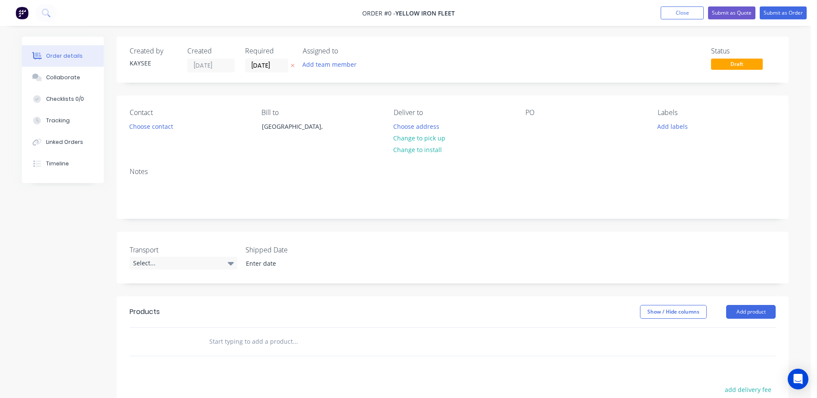
click at [211, 348] on input "text" at bounding box center [295, 341] width 172 height 17
click at [150, 177] on div "Notes" at bounding box center [453, 190] width 672 height 58
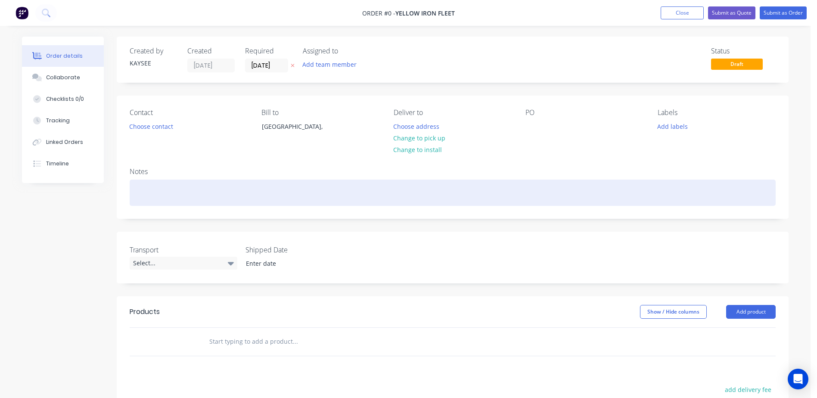
click at [143, 184] on div at bounding box center [453, 193] width 646 height 26
click at [175, 196] on div "Quote - 17" at bounding box center [453, 193] width 646 height 26
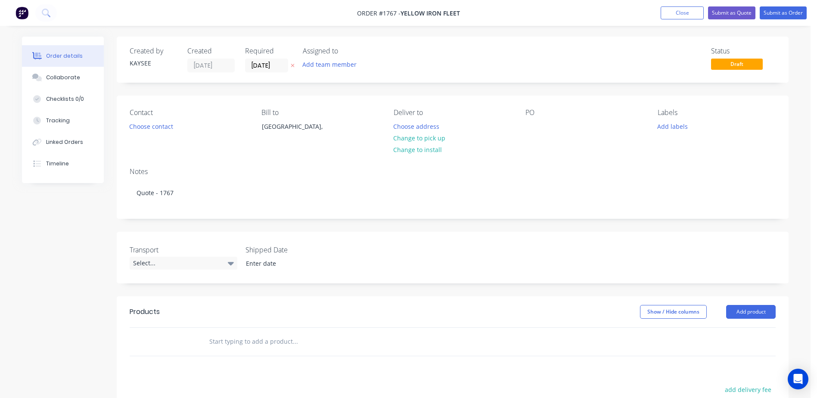
click at [235, 354] on div at bounding box center [353, 342] width 310 height 28
click at [240, 347] on input "text" at bounding box center [295, 341] width 172 height 17
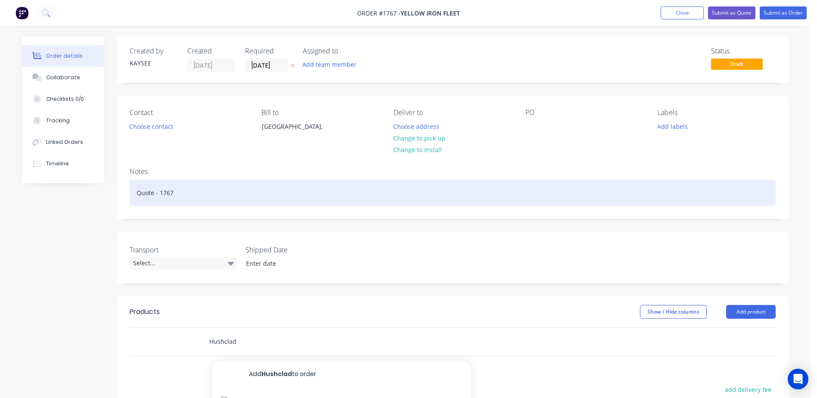
type input "Hushclad"
click at [219, 196] on div "Quote - 1767" at bounding box center [453, 193] width 646 height 26
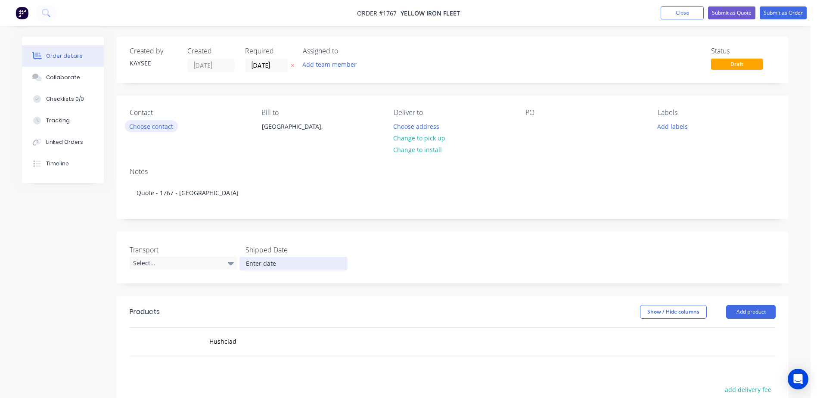
click at [169, 131] on button "Choose contact" at bounding box center [151, 126] width 53 height 12
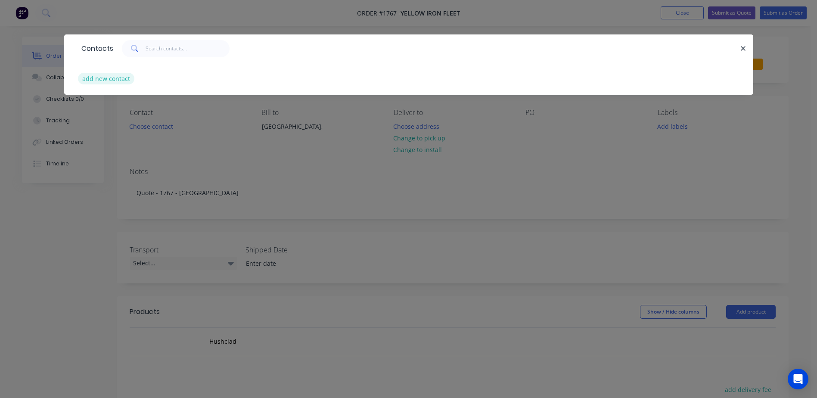
click at [94, 79] on button "add new contact" at bounding box center [106, 79] width 57 height 12
select select "AU"
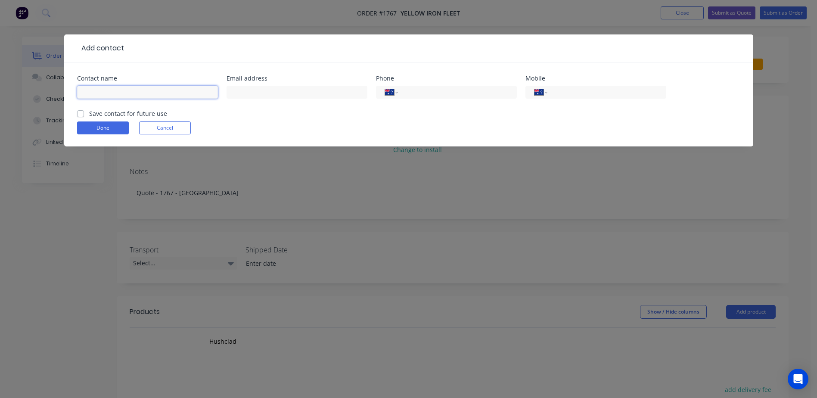
click at [128, 93] on input "text" at bounding box center [147, 92] width 141 height 13
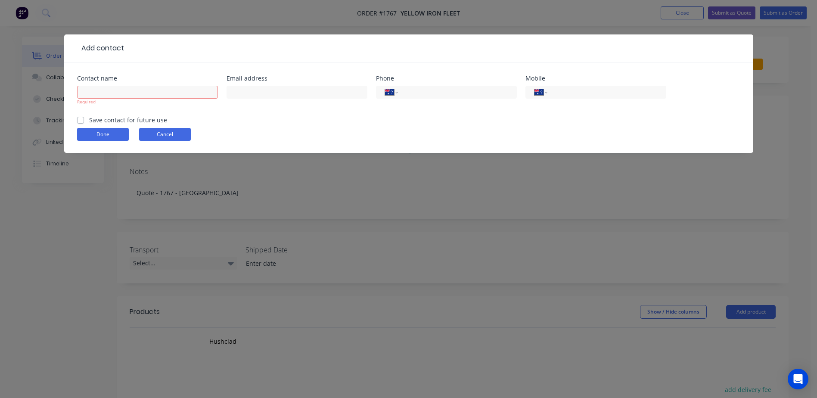
click at [171, 127] on form "Contact name Required Email address Phone International Afghanistan Åland Islan…" at bounding box center [408, 113] width 663 height 77
click at [117, 137] on button "Done" at bounding box center [103, 134] width 52 height 13
click at [148, 134] on button "Cancel" at bounding box center [165, 134] width 52 height 13
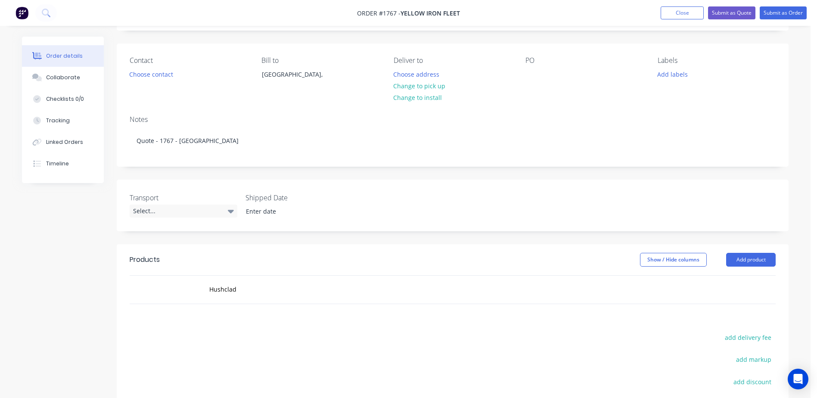
scroll to position [129, 0]
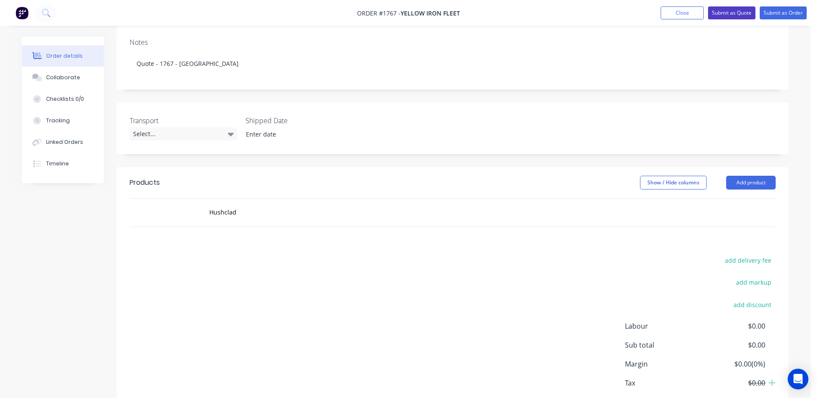
click at [723, 11] on button "Submit as Quote" at bounding box center [731, 12] width 47 height 13
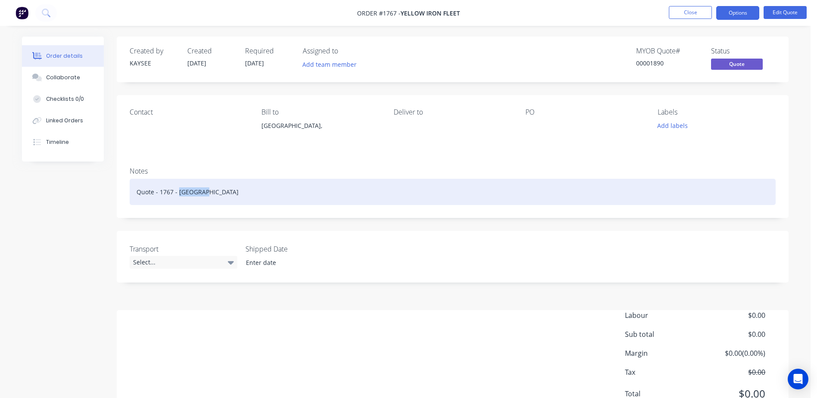
drag, startPoint x: 211, startPoint y: 194, endPoint x: 178, endPoint y: 196, distance: 32.8
click at [178, 196] on div "Quote - 1767 - Hushclad" at bounding box center [453, 192] width 646 height 26
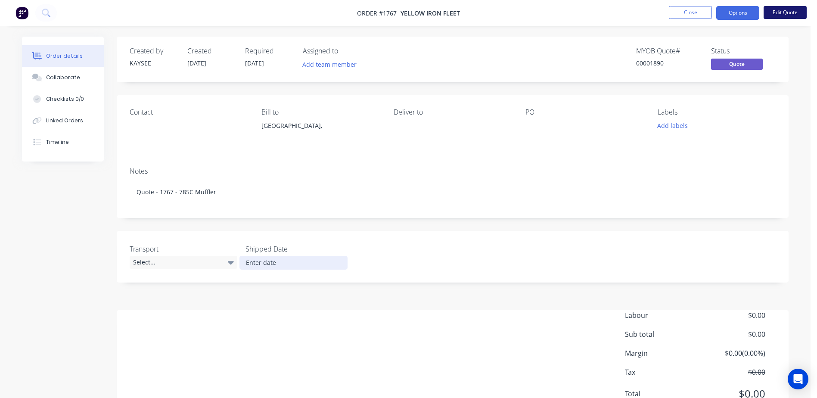
click at [769, 16] on button "Edit Quote" at bounding box center [784, 12] width 43 height 13
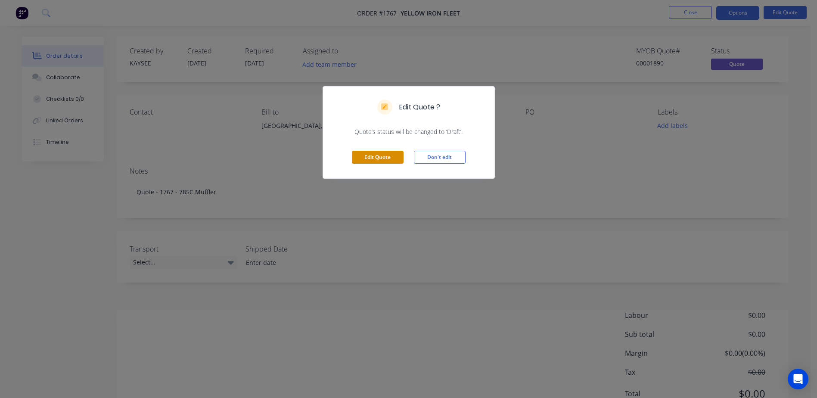
drag, startPoint x: 399, startPoint y: 149, endPoint x: 382, endPoint y: 151, distance: 16.5
click at [390, 152] on div "Edit Quote Don't edit" at bounding box center [408, 157] width 171 height 42
click at [382, 151] on button "Edit Quote" at bounding box center [378, 157] width 52 height 13
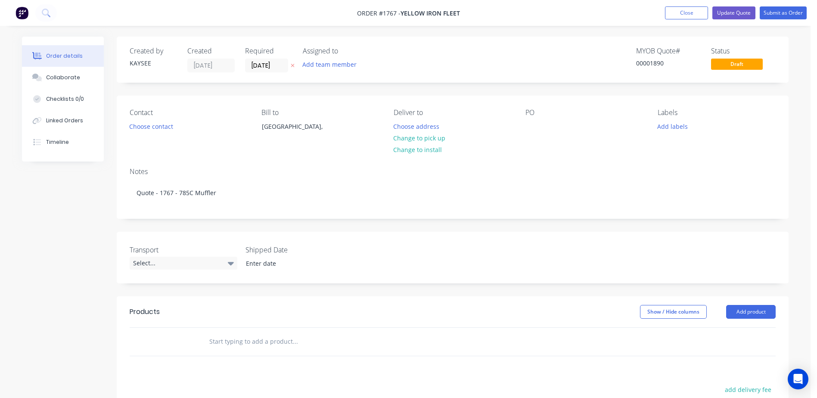
click at [254, 334] on input "text" at bounding box center [295, 341] width 172 height 17
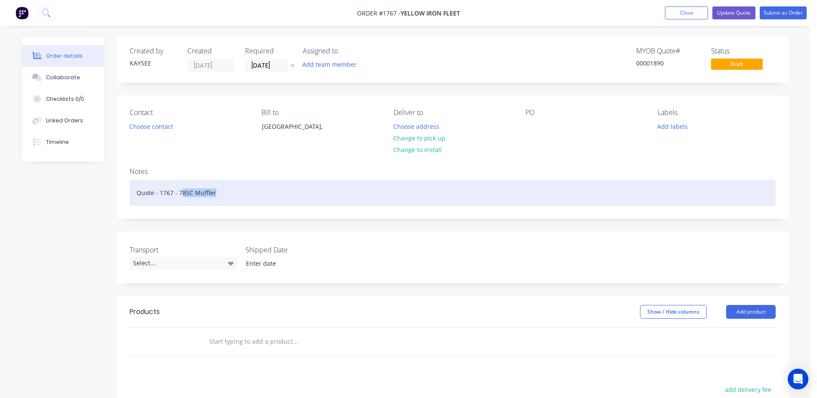
drag, startPoint x: 214, startPoint y: 189, endPoint x: 180, endPoint y: 189, distance: 34.4
click at [180, 189] on div "Quote - 1767 - 785C Muffler" at bounding box center [453, 193] width 646 height 26
drag, startPoint x: 222, startPoint y: 195, endPoint x: 177, endPoint y: 196, distance: 44.8
click at [177, 196] on div "Quote - 1767 - 785C Muffler" at bounding box center [453, 193] width 646 height 26
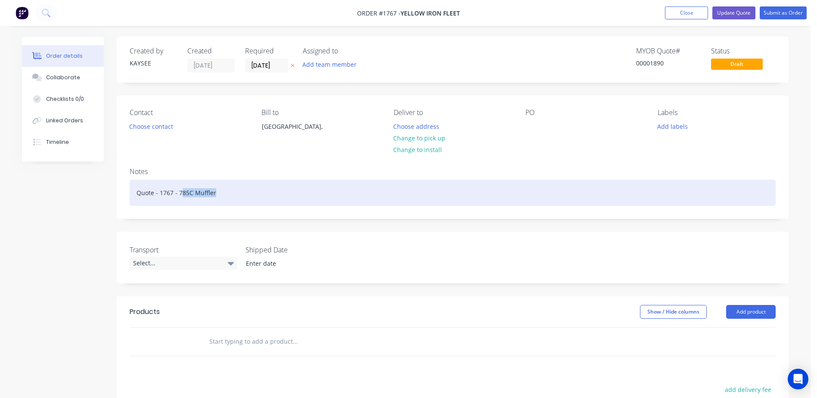
copy div "785C Muffler"
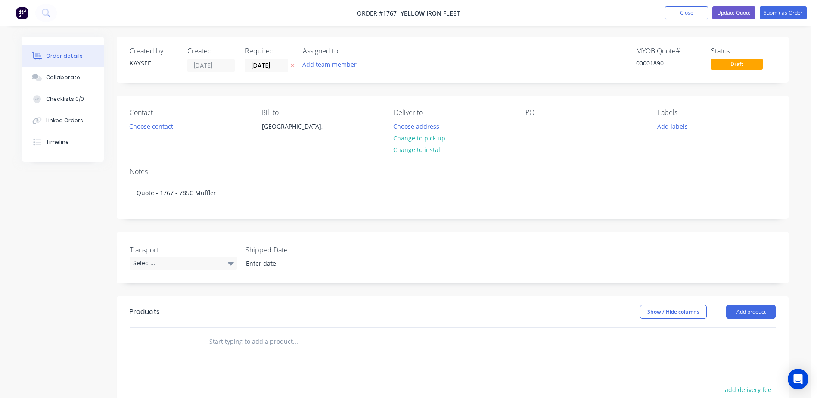
click at [225, 342] on input "text" at bounding box center [295, 341] width 172 height 17
paste input "785C Muffler"
type input "785C Muffler"
drag, startPoint x: 249, startPoint y: 341, endPoint x: 165, endPoint y: 340, distance: 84.0
click at [165, 340] on div "785C Muffler" at bounding box center [453, 342] width 646 height 28
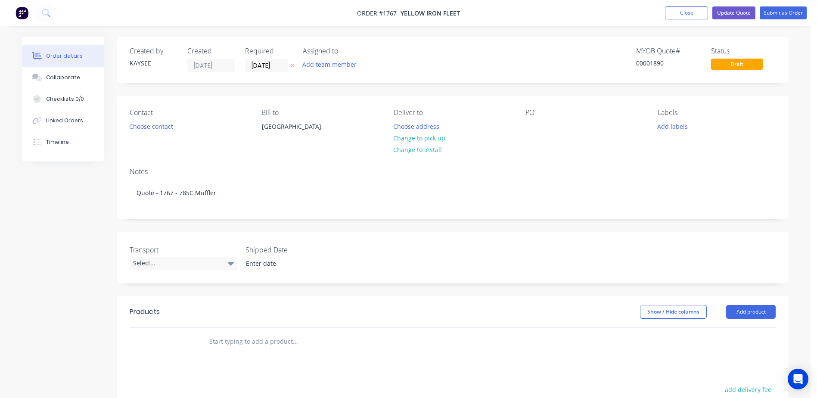
paste input "785C Muffler"
type input "785C Muffler"
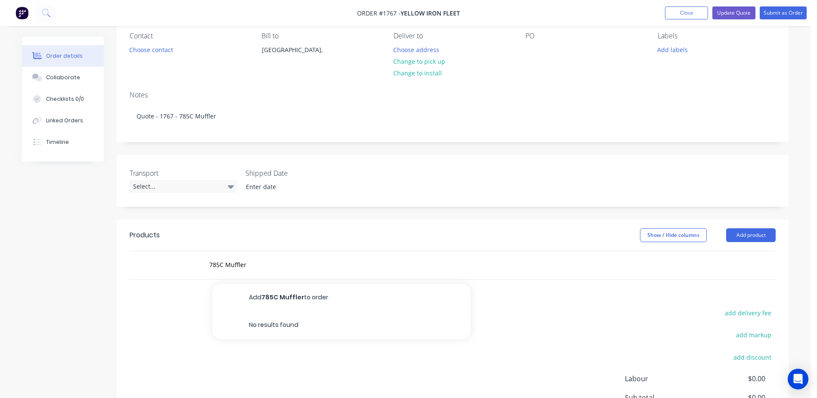
scroll to position [86, 0]
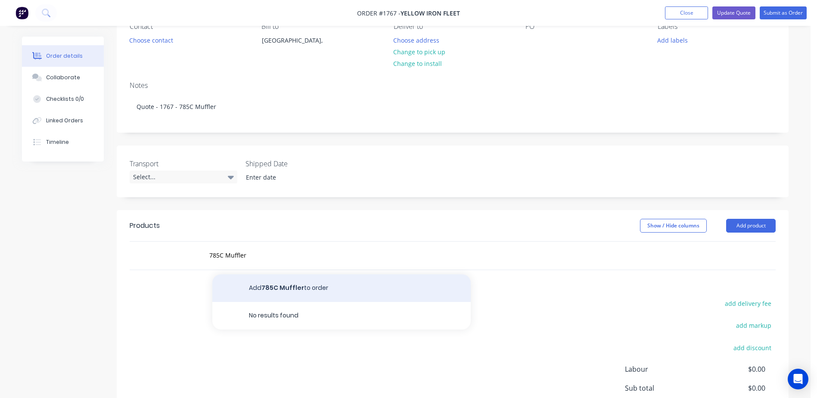
click at [316, 292] on button "Add 785C Muffler to order" at bounding box center [341, 288] width 258 height 28
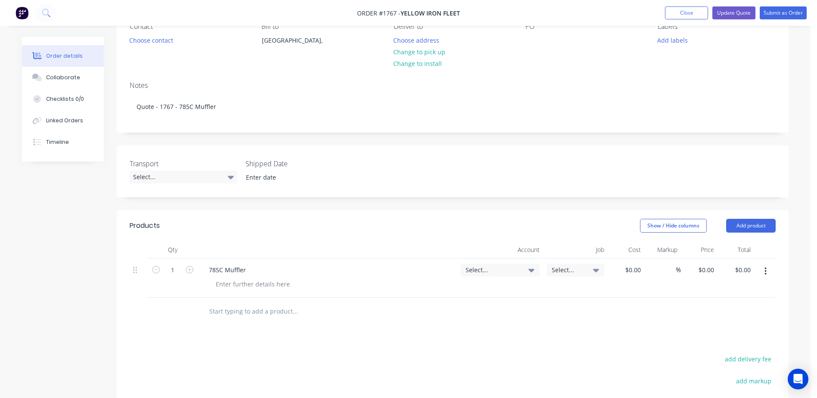
click at [534, 267] on div "Select..." at bounding box center [499, 269] width 79 height 13
click at [483, 293] on input at bounding box center [486, 295] width 88 height 17
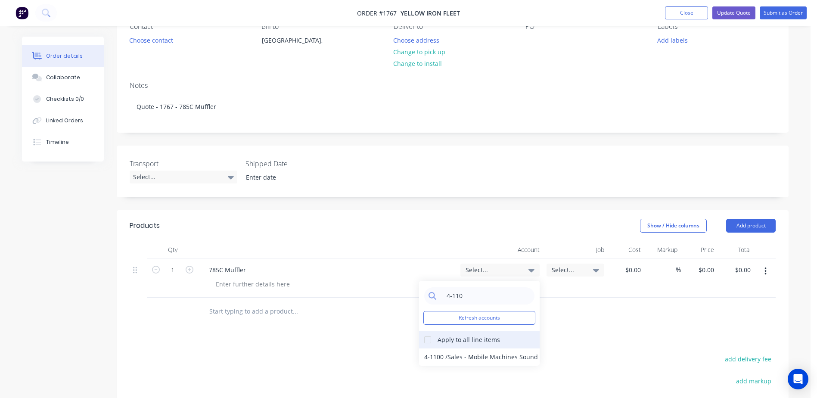
type input "4-110"
drag, startPoint x: 427, startPoint y: 339, endPoint x: 434, endPoint y: 354, distance: 16.4
click at [427, 340] on div at bounding box center [427, 339] width 17 height 17
click at [434, 356] on div "4-1100 / Sales - Mobile Machines Sound" at bounding box center [479, 356] width 121 height 17
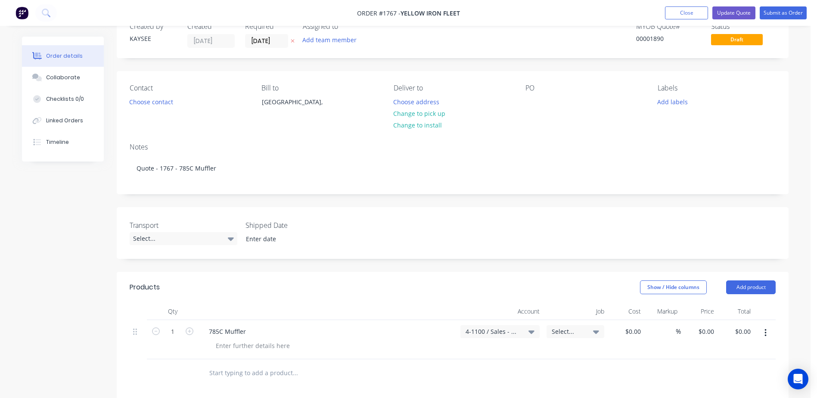
scroll to position [0, 0]
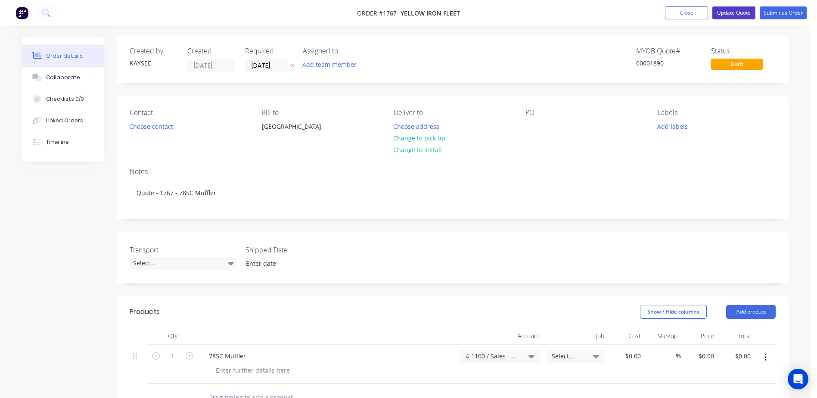
click at [749, 16] on button "Update Quote" at bounding box center [733, 12] width 43 height 13
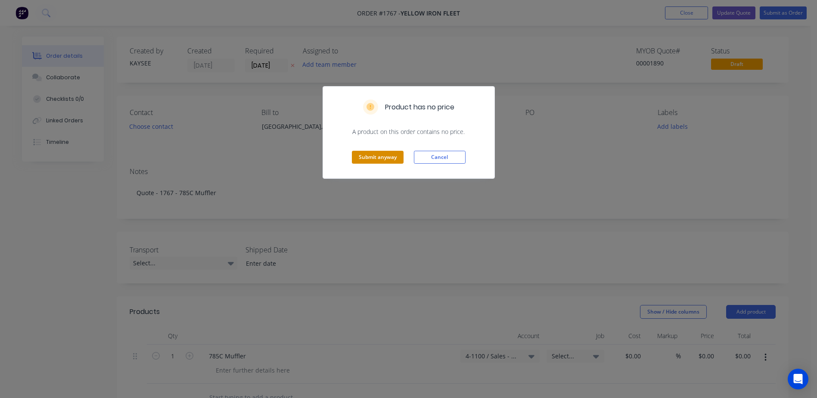
click at [355, 152] on button "Submit anyway" at bounding box center [378, 157] width 52 height 13
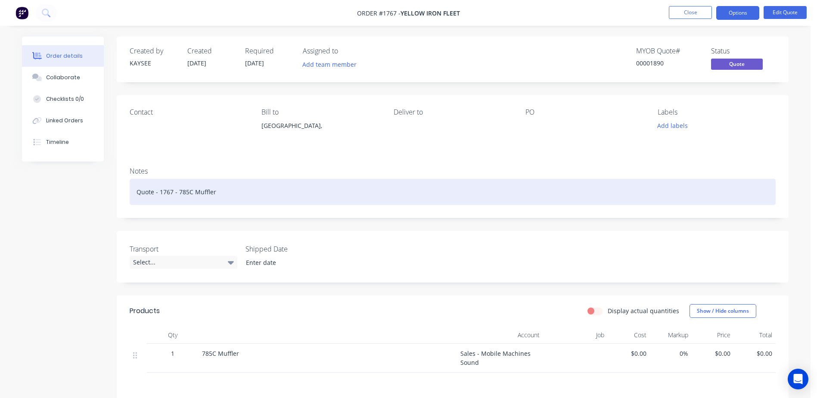
click at [177, 192] on div "Quote - 1767 - 785C Muffler" at bounding box center [453, 192] width 646 height 26
click at [224, 194] on div "Quote - 1767 - 785C Muffler" at bounding box center [453, 192] width 646 height 26
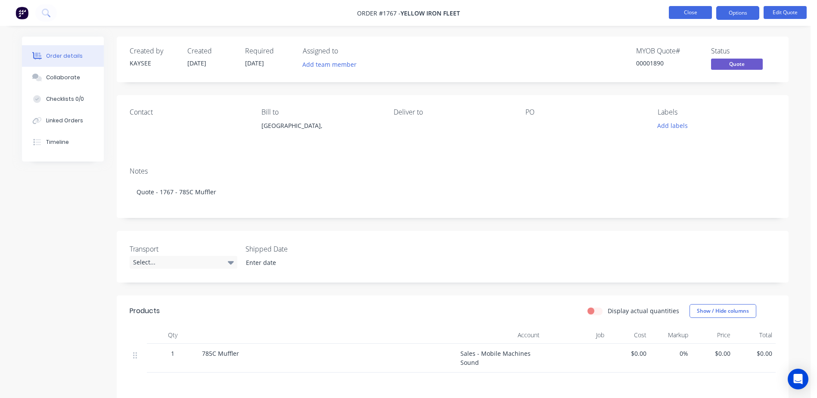
click at [696, 13] on button "Close" at bounding box center [690, 12] width 43 height 13
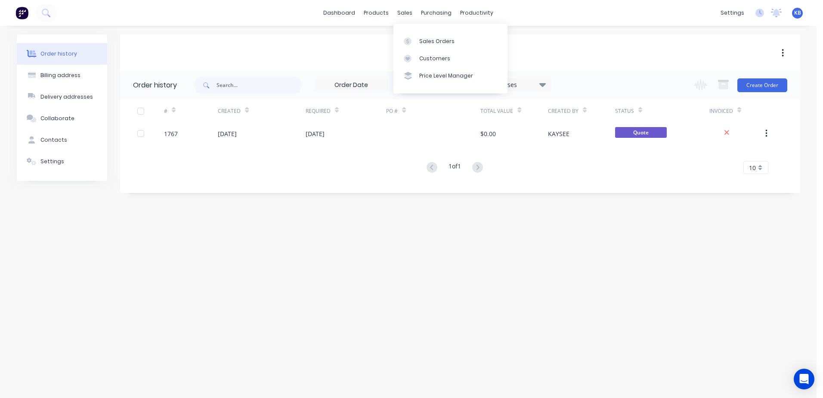
drag, startPoint x: 409, startPoint y: 16, endPoint x: 415, endPoint y: 31, distance: 16.2
click at [409, 16] on div "sales" at bounding box center [405, 12] width 24 height 13
click at [432, 54] on link "Customers" at bounding box center [450, 58] width 114 height 17
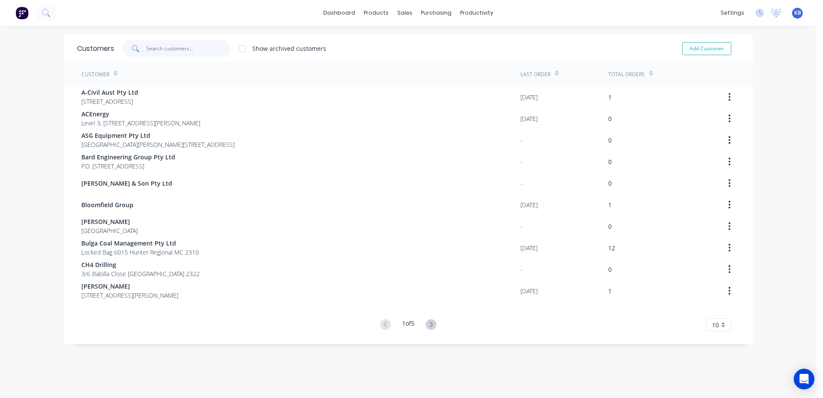
click at [193, 54] on input "text" at bounding box center [188, 48] width 84 height 17
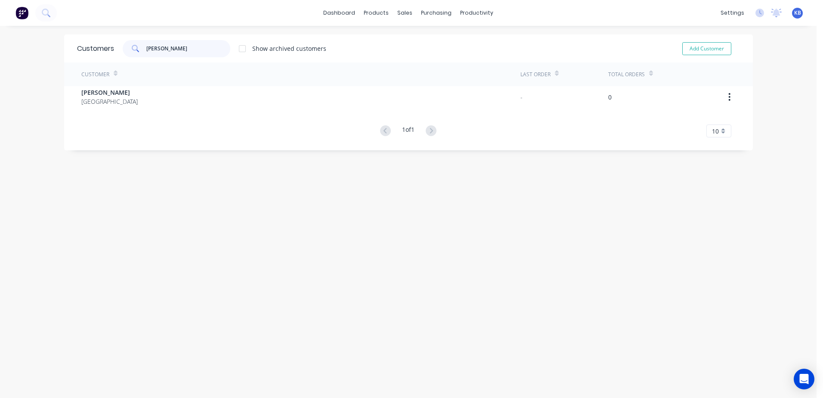
type input "brent"
click at [142, 85] on div "Customer" at bounding box center [300, 74] width 439 height 24
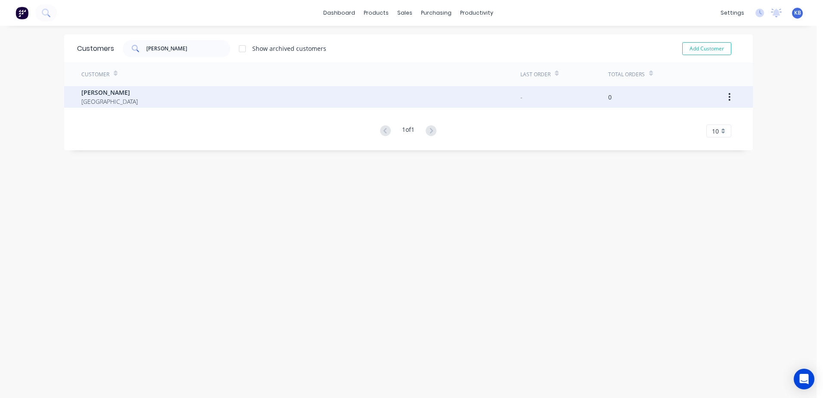
click at [133, 102] on div "Brent Davenport Australia" at bounding box center [300, 97] width 439 height 22
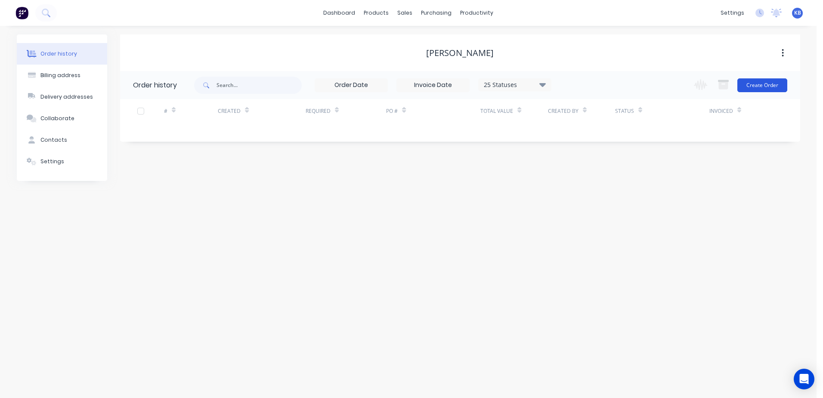
click at [768, 88] on button "Create Order" at bounding box center [762, 85] width 50 height 14
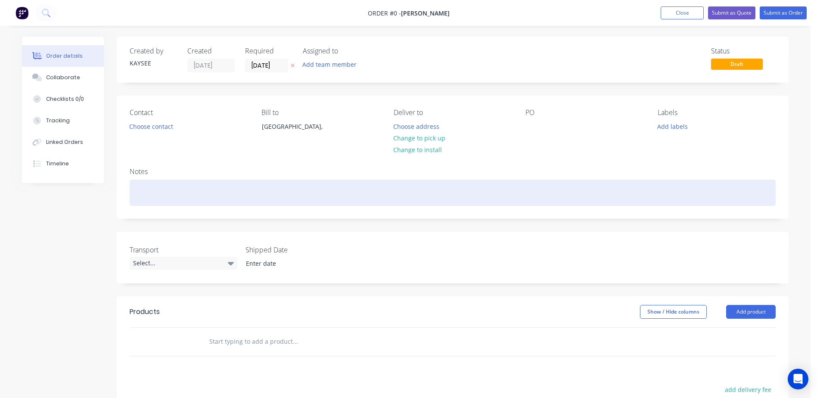
click at [141, 194] on div at bounding box center [453, 193] width 646 height 26
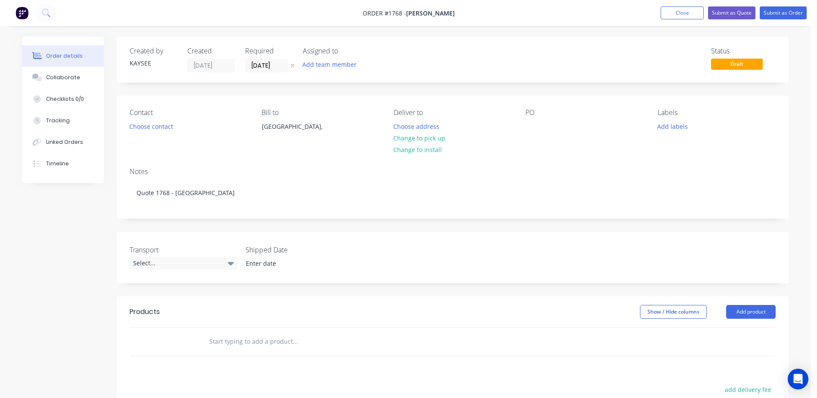
click at [228, 340] on input "text" at bounding box center [295, 341] width 172 height 17
type input "Hushclad"
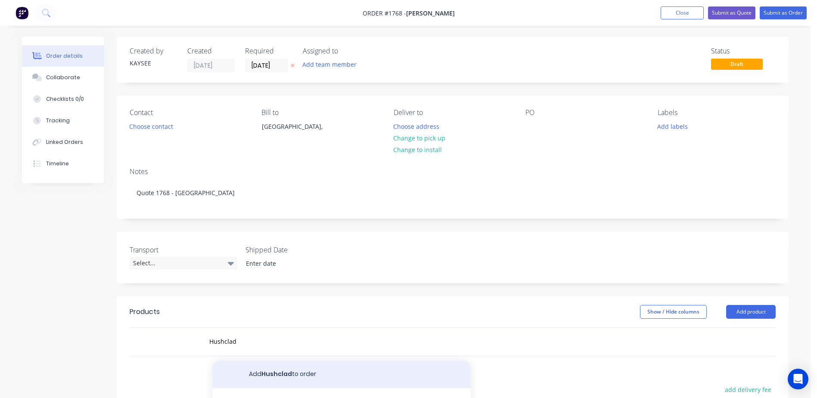
click at [279, 372] on button "Add Hushclad to order" at bounding box center [341, 374] width 258 height 28
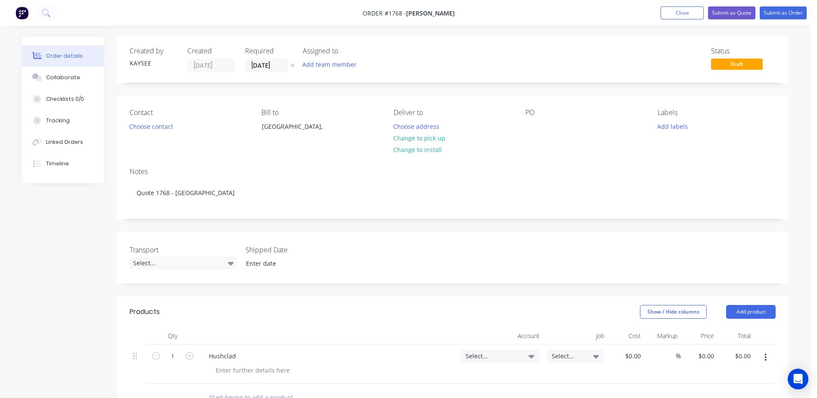
click at [527, 358] on div "Select..." at bounding box center [499, 356] width 69 height 8
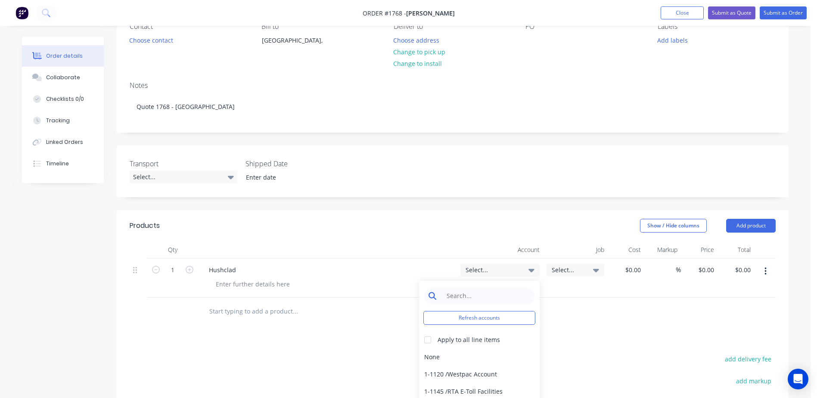
click at [474, 293] on input at bounding box center [486, 295] width 88 height 17
type input "4-11"
click at [443, 356] on div "4-1100 / Sales - Mobile Machines Sound" at bounding box center [479, 356] width 121 height 17
click at [564, 270] on span "Select..." at bounding box center [567, 269] width 33 height 9
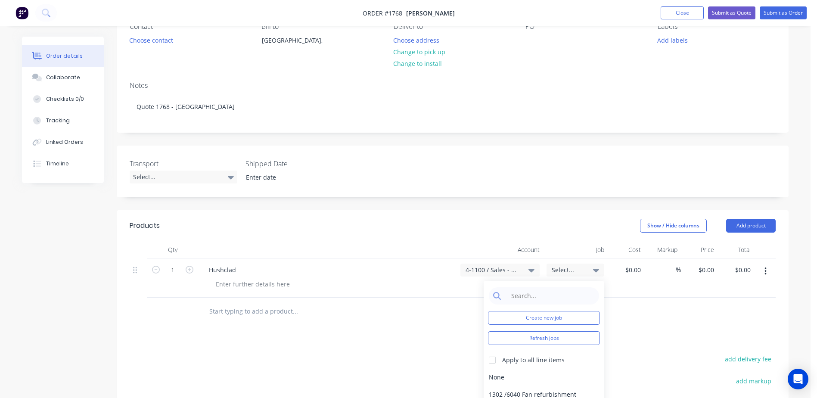
click at [667, 327] on div "Products Show / Hide columns Add product Qty Account Job Cost Markup Price Tota…" at bounding box center [453, 371] width 672 height 322
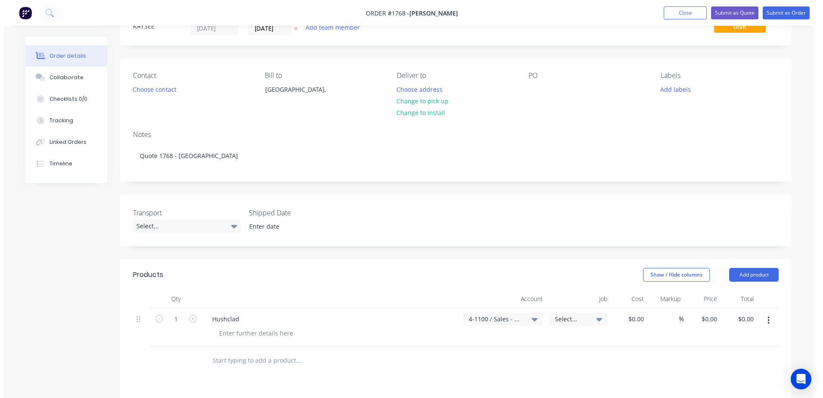
scroll to position [0, 0]
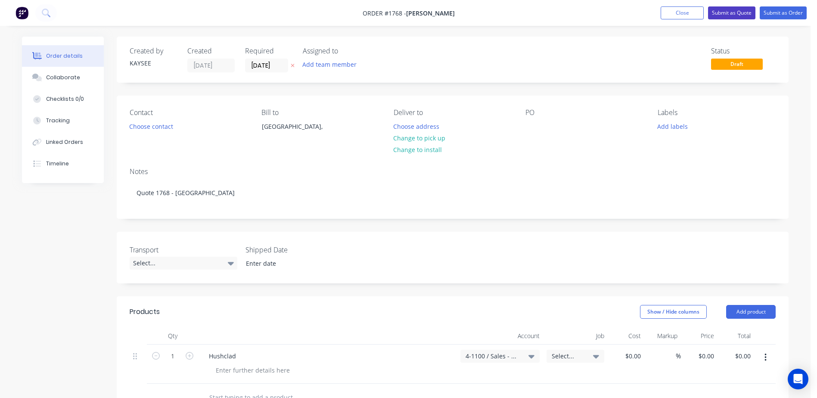
click at [742, 12] on button "Submit as Quote" at bounding box center [731, 12] width 47 height 13
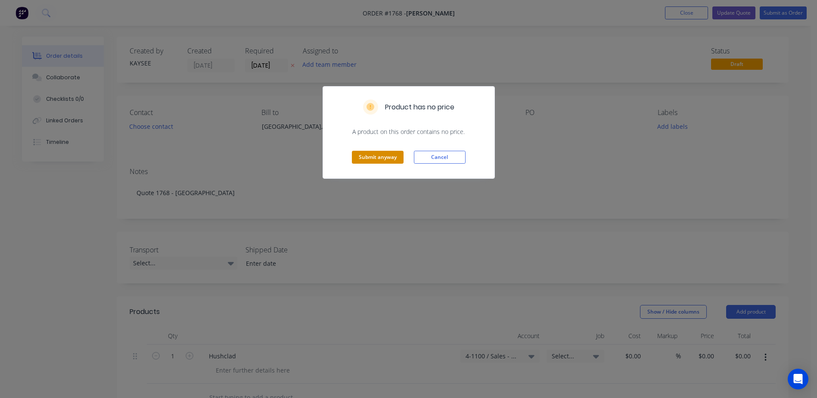
click at [370, 160] on button "Submit anyway" at bounding box center [378, 157] width 52 height 13
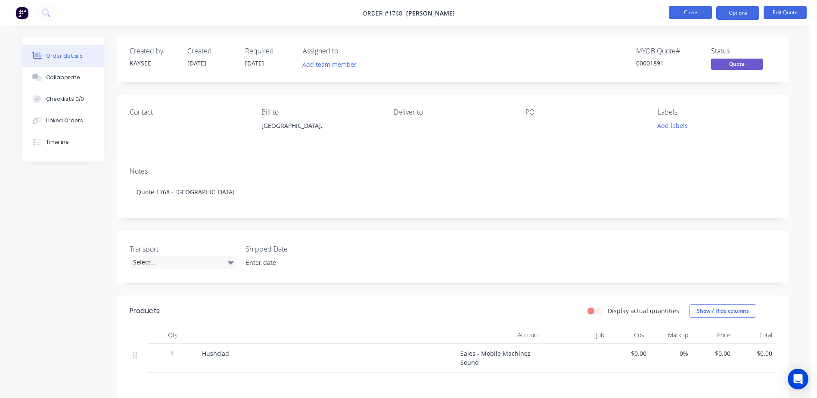
click at [697, 13] on button "Close" at bounding box center [690, 12] width 43 height 13
